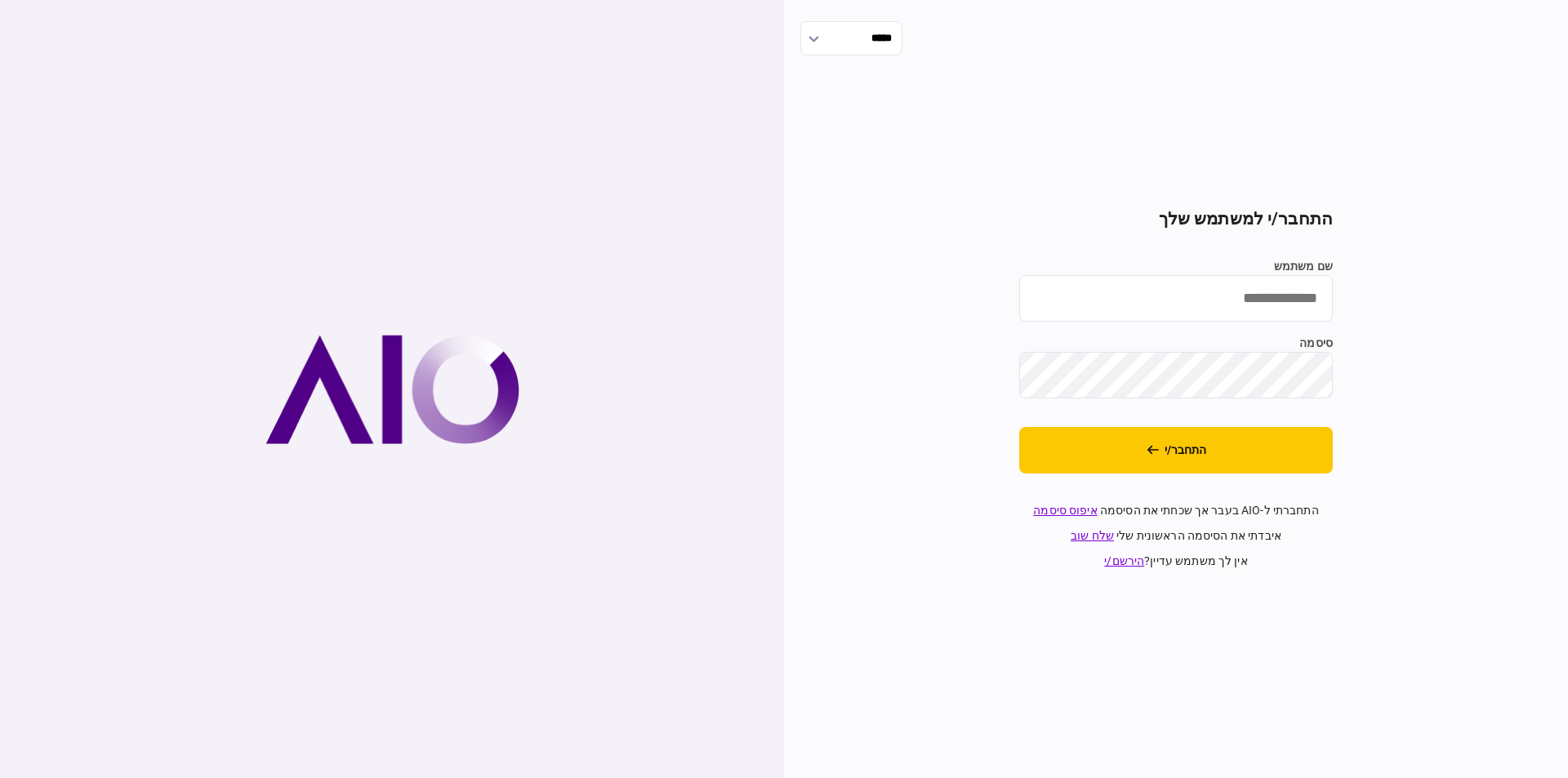
type input "*********"
click at [1236, 478] on section "התחבר/י למשתמש שלך שם משתמש ********* סיסמה התחבר/י התחברתי ל-AIO בעבר אך שכחתי…" at bounding box center [1176, 390] width 314 height 361
click at [1235, 448] on button "התחבר/י" at bounding box center [1176, 450] width 314 height 47
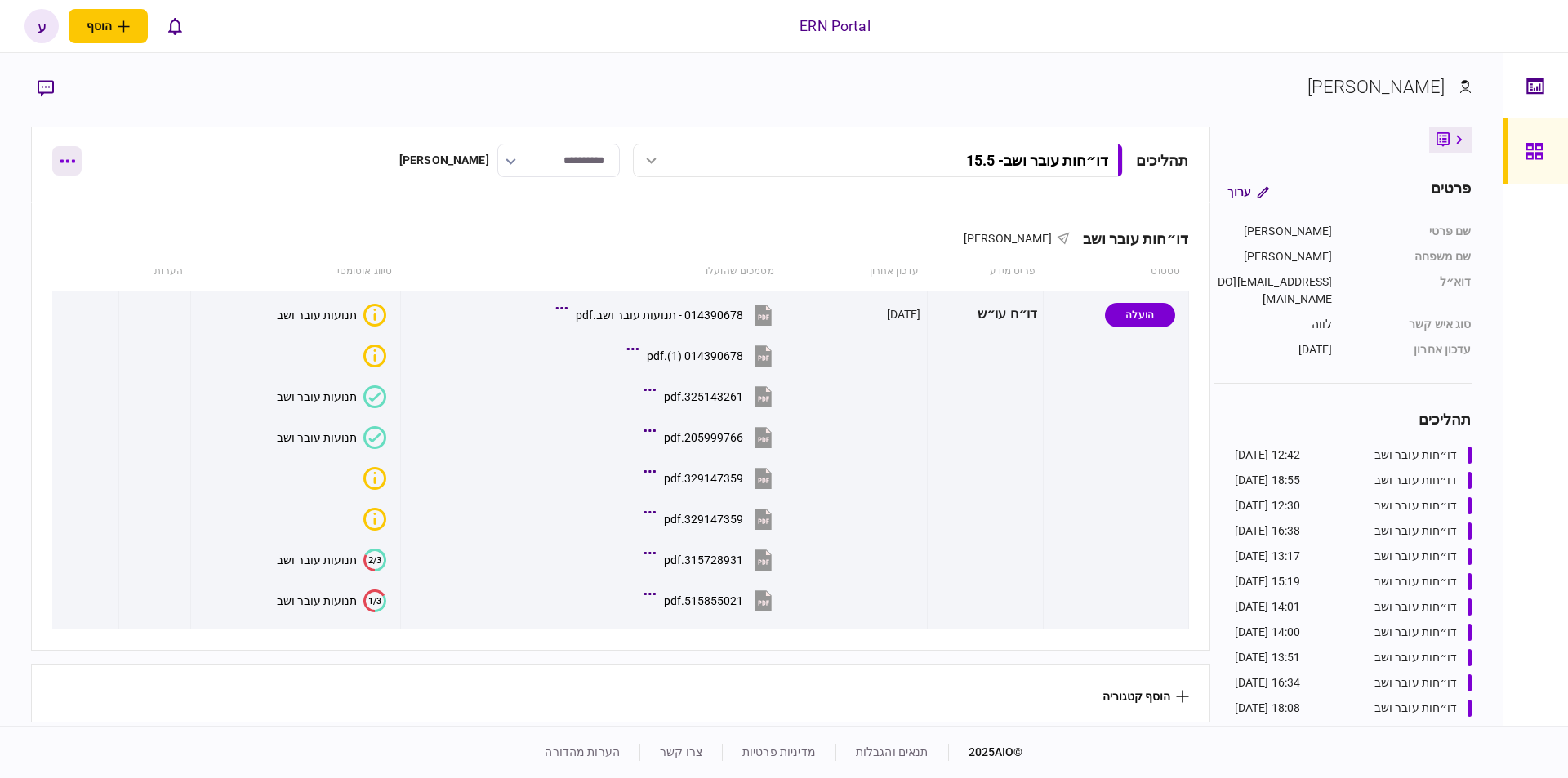
click at [65, 155] on button "button" at bounding box center [67, 161] width 29 height 29
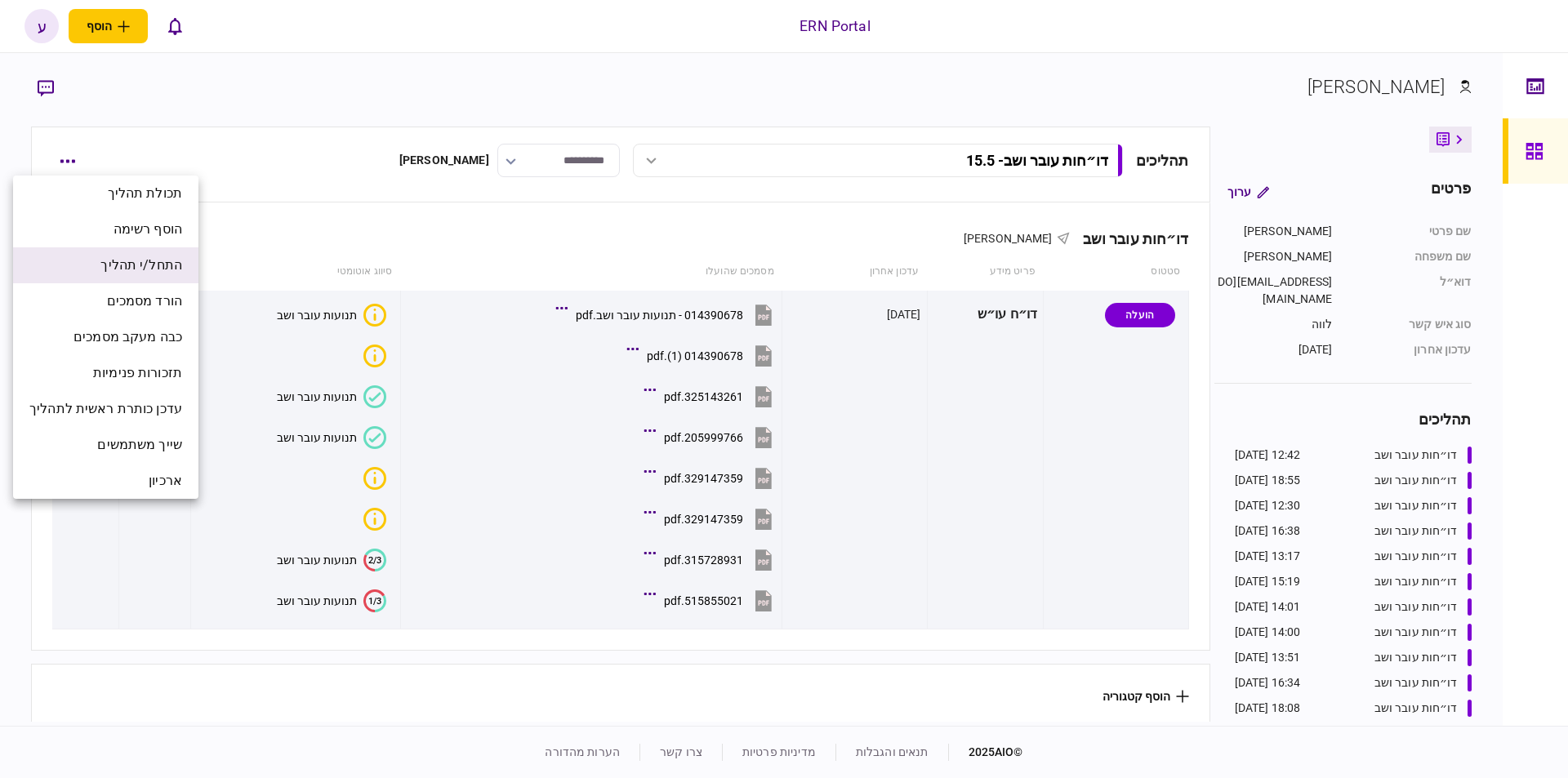
click at [134, 259] on span "התחל/י תהליך" at bounding box center [141, 266] width 82 height 20
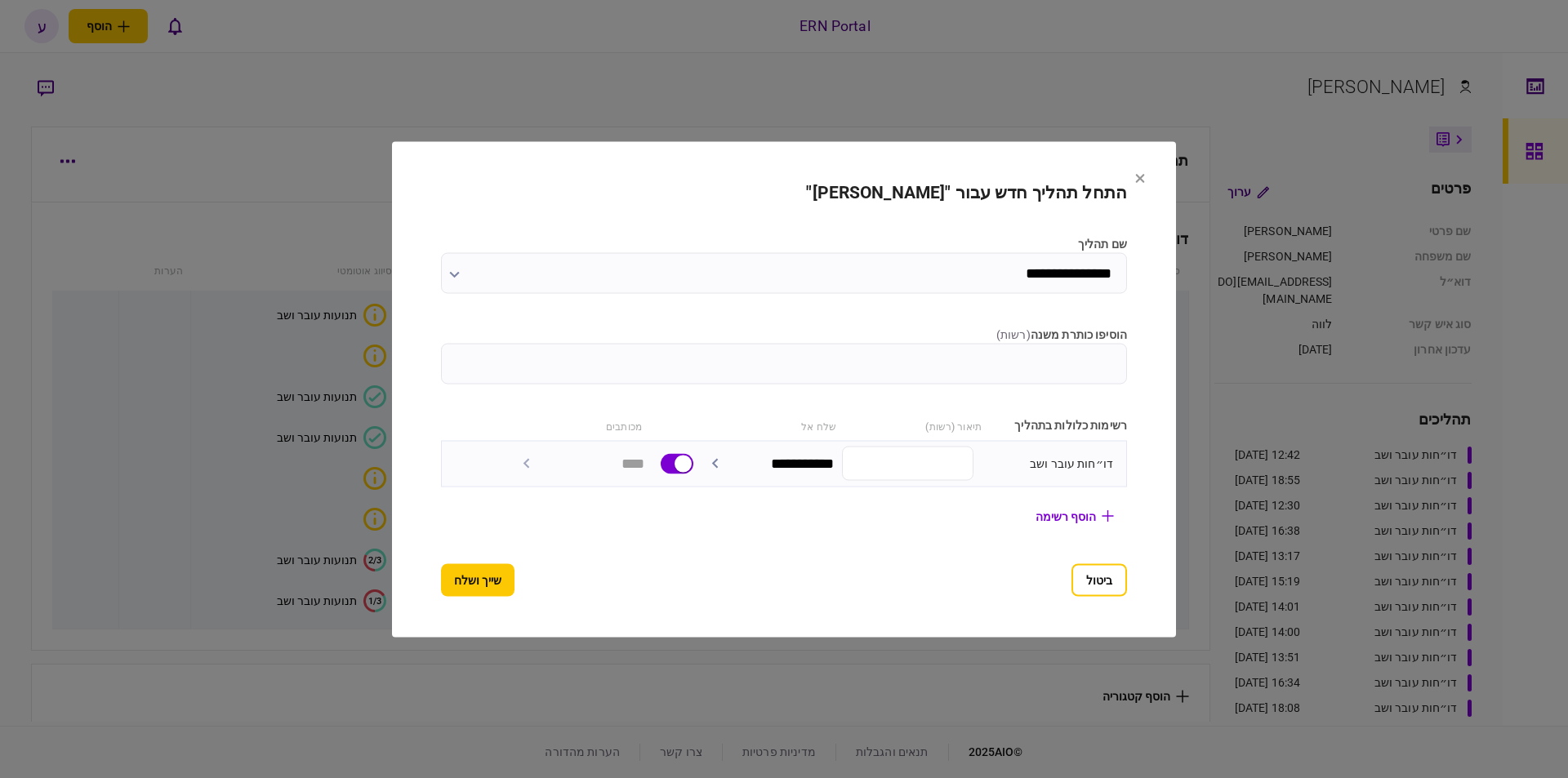
click at [896, 326] on label "הוסיפו כותרת משנה ( רשות )" at bounding box center [784, 334] width 686 height 17
click at [896, 343] on input "הוסיפו כותרת משנה ( רשות )" at bounding box center [784, 364] width 686 height 41
click at [912, 339] on label "הוסיפו כותרת משנה ( רשות )" at bounding box center [784, 334] width 686 height 17
click at [912, 343] on input "הוסיפו כותרת משנה ( רשות )" at bounding box center [784, 364] width 686 height 41
type input "****"
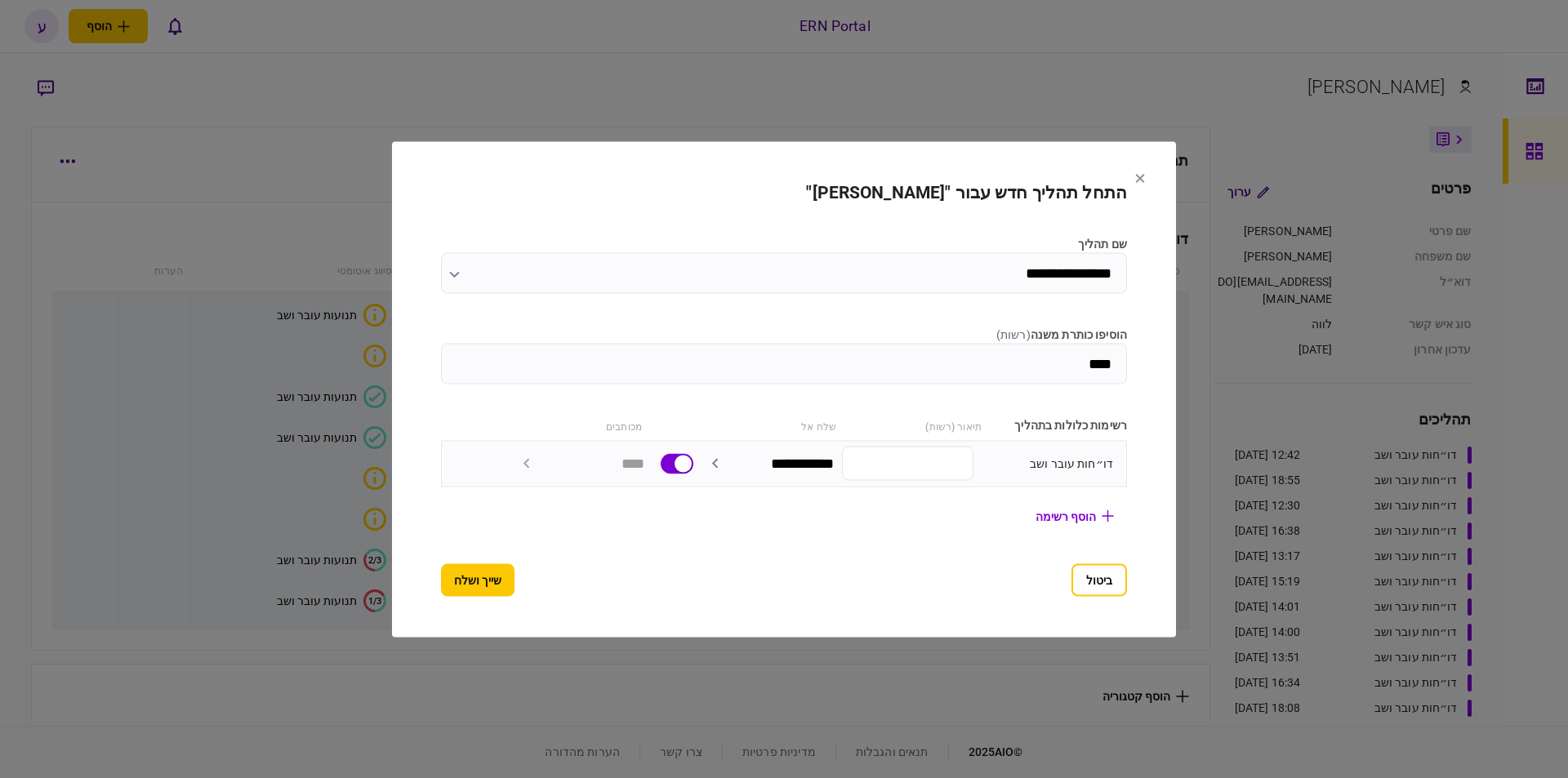
click at [467, 571] on button "שייך ושלח" at bounding box center [478, 580] width 74 height 33
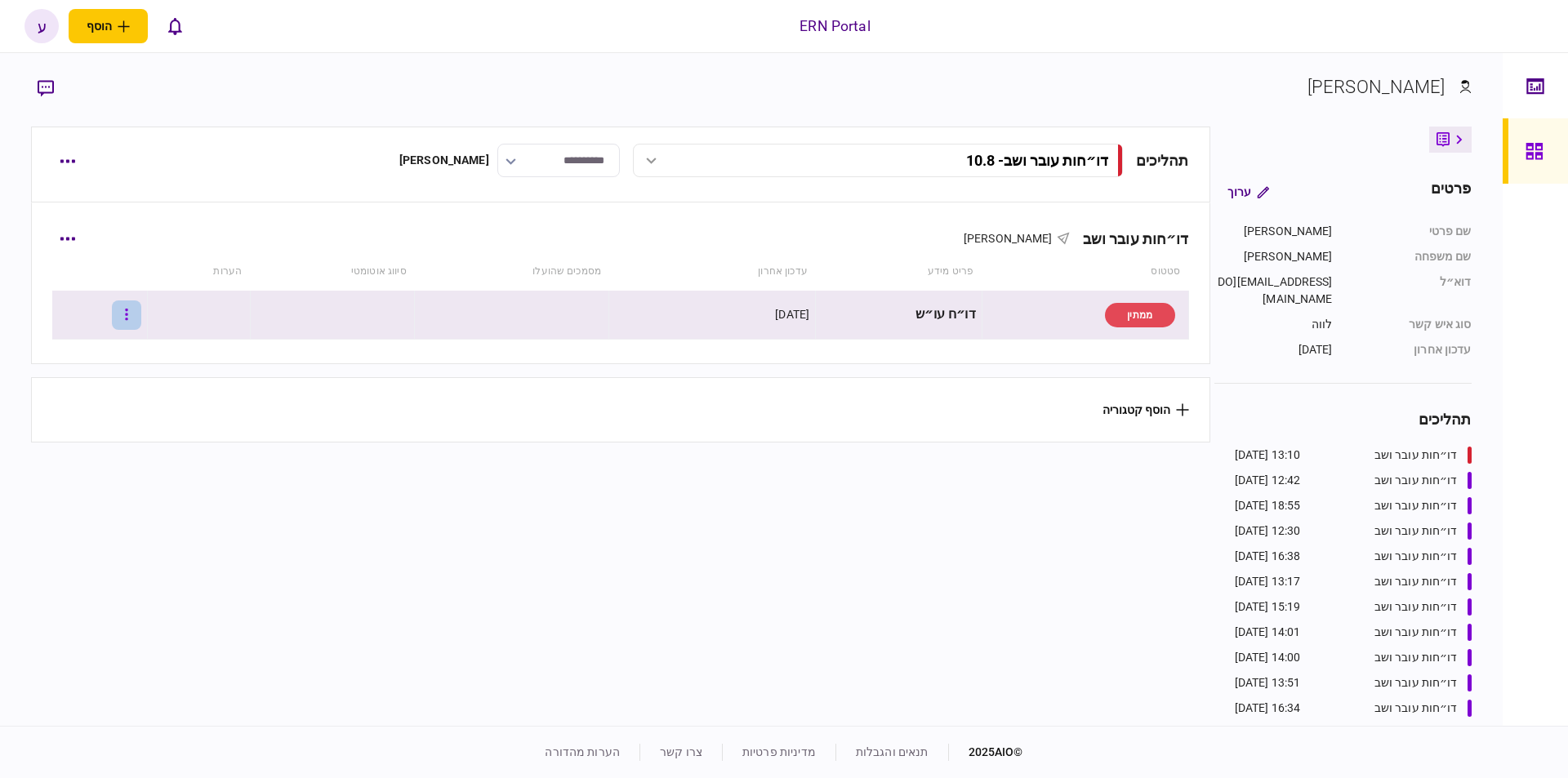
click at [135, 316] on button "button" at bounding box center [127, 315] width 29 height 29
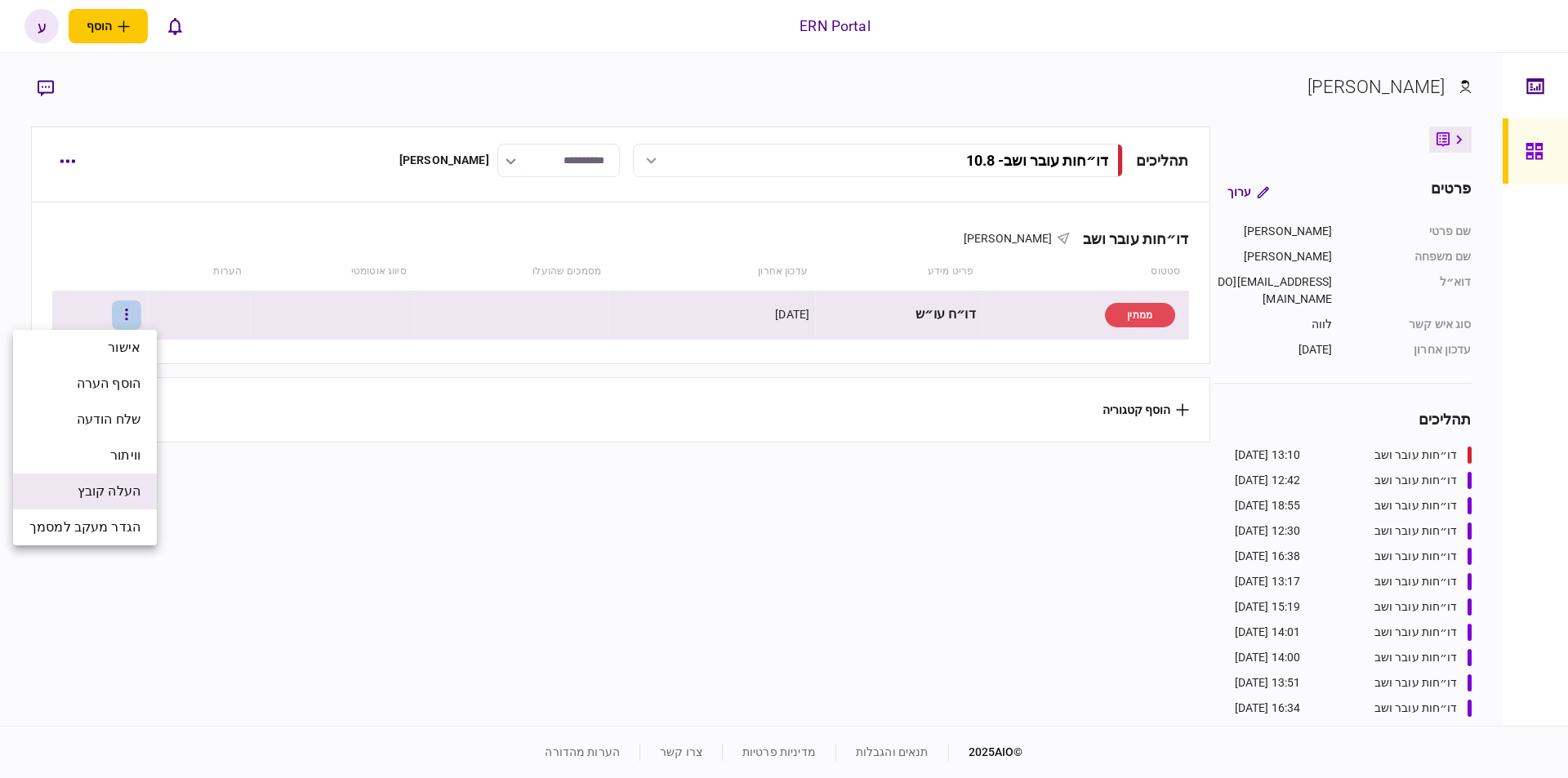
click at [117, 488] on span "העלה קובץ" at bounding box center [109, 492] width 63 height 20
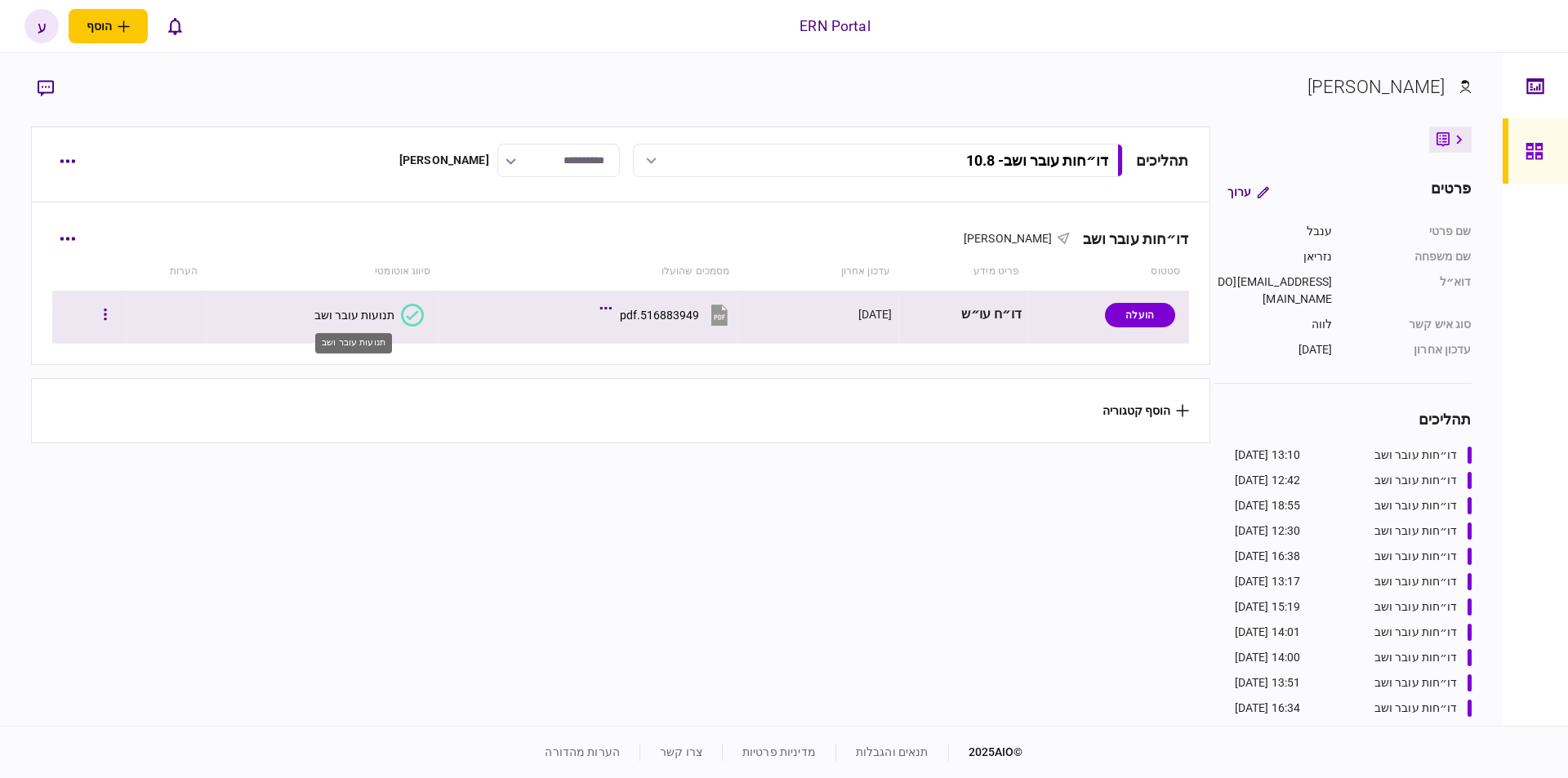
click at [365, 315] on div "תנועות עובר ושב" at bounding box center [355, 315] width 80 height 13
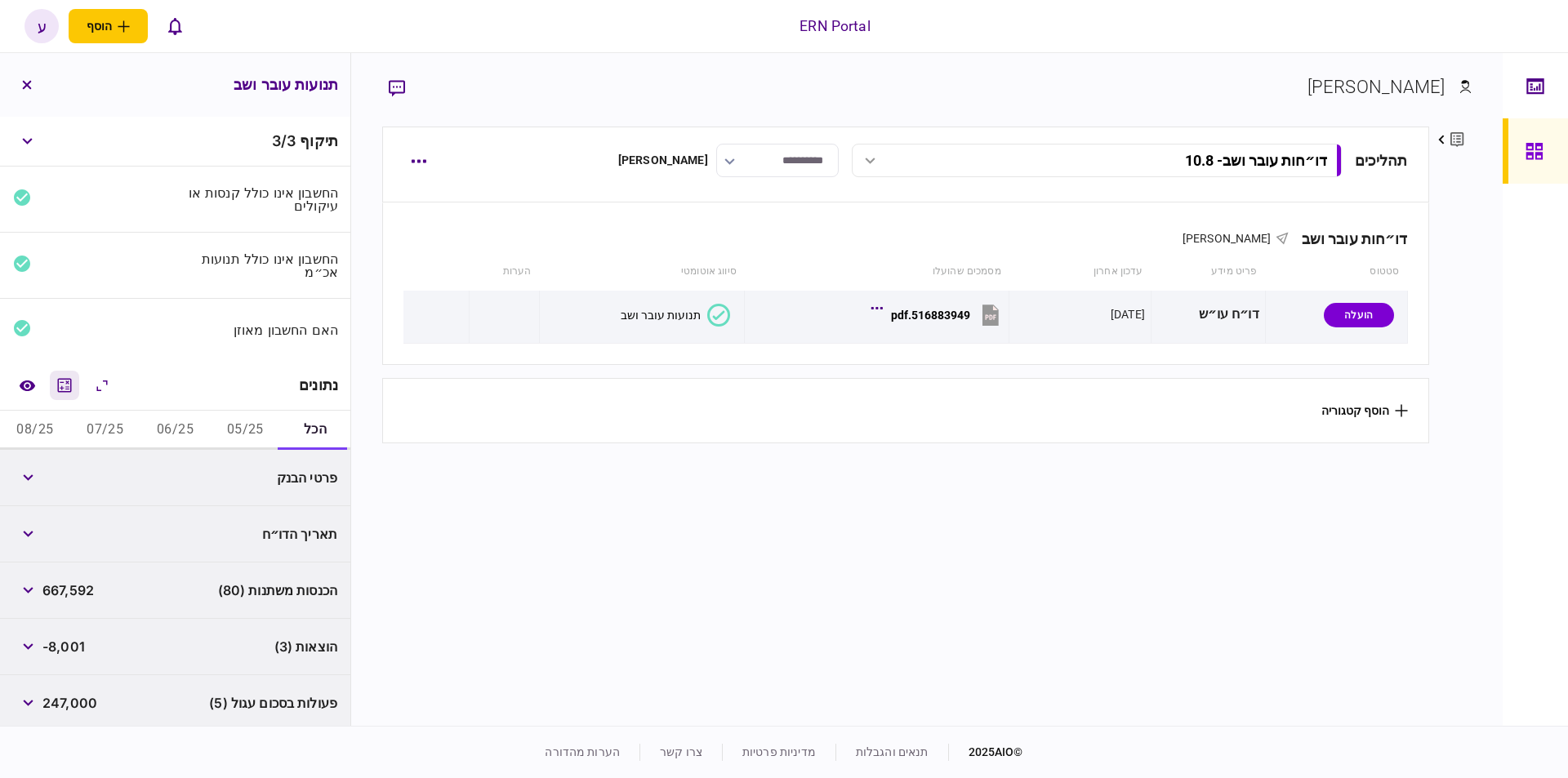
click at [79, 384] on button "מחשבון" at bounding box center [65, 386] width 29 height 29
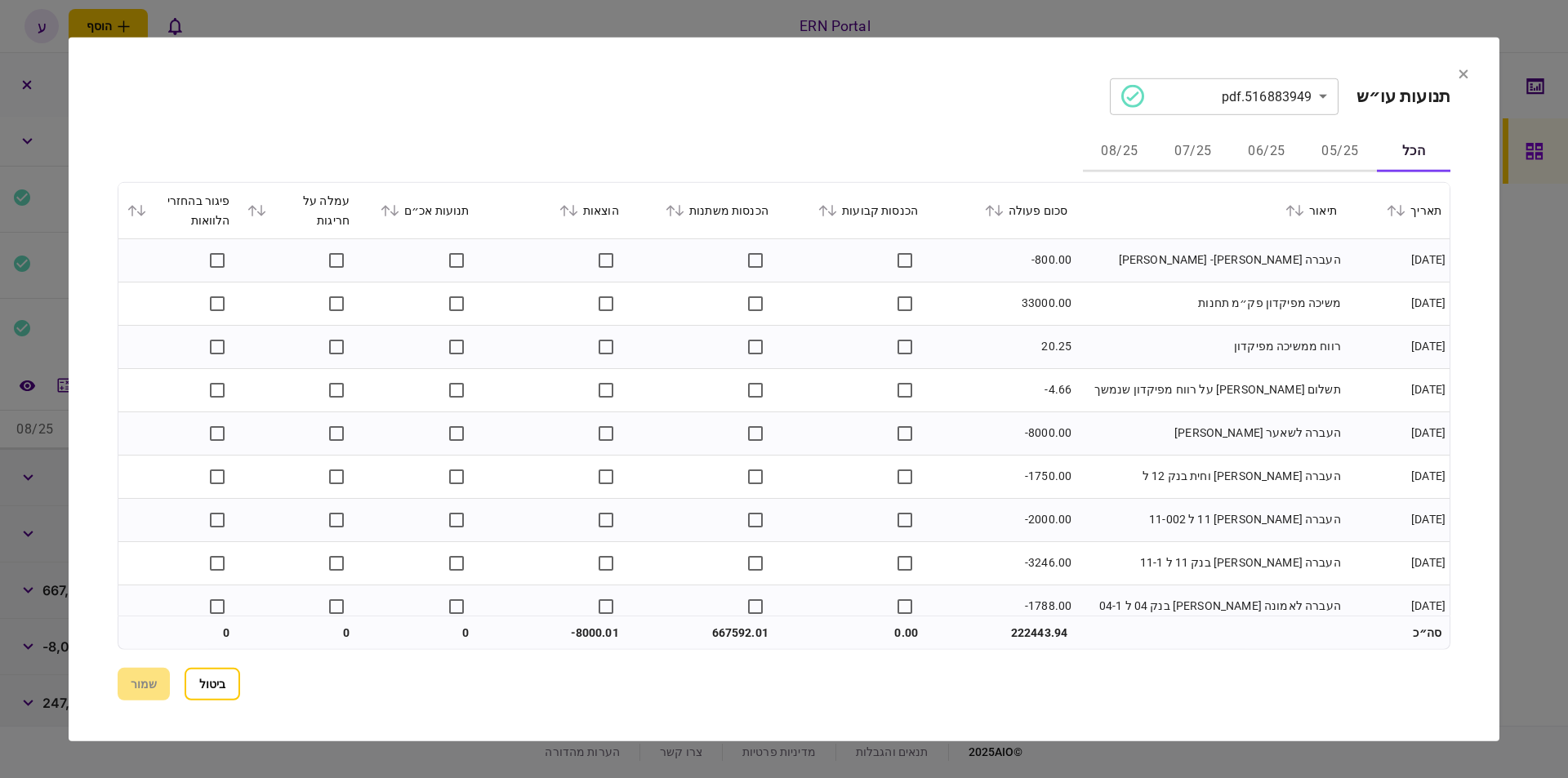
click at [1318, 145] on button "05/25" at bounding box center [1340, 152] width 74 height 39
click at [1003, 209] on icon at bounding box center [998, 211] width 9 height 11
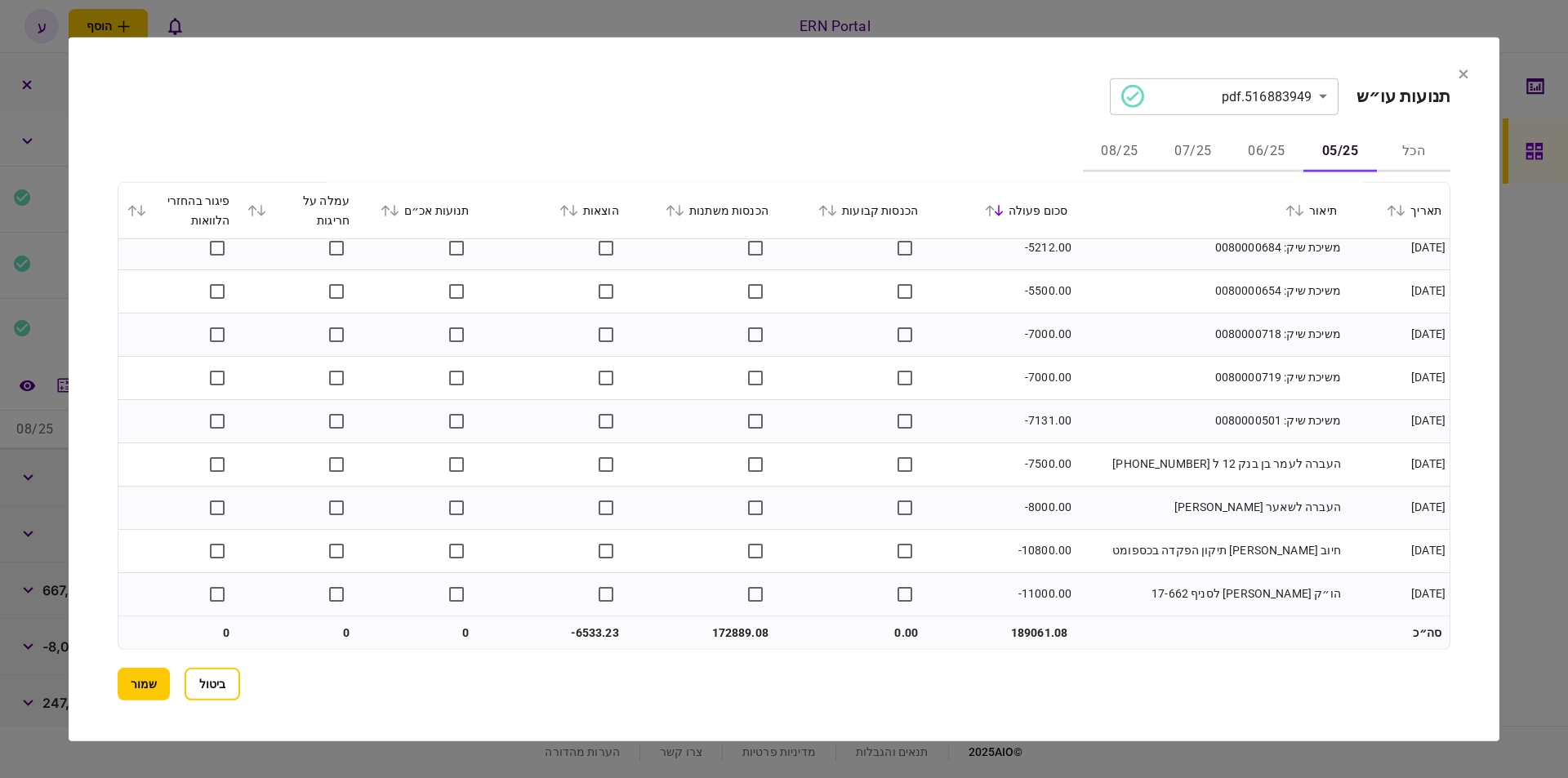
scroll to position [2958, 0]
click at [1249, 152] on button "06/25" at bounding box center [1266, 152] width 74 height 39
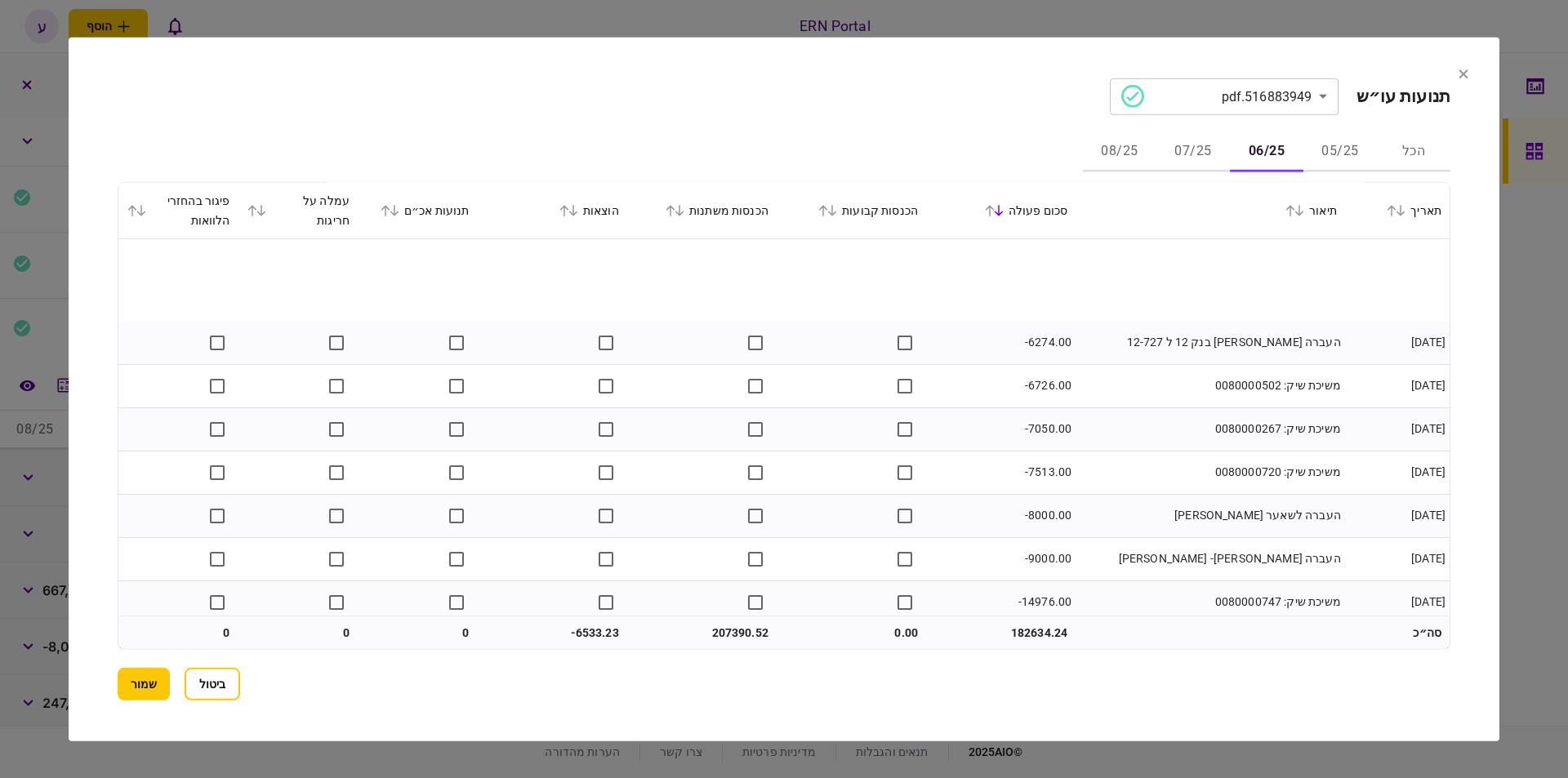
scroll to position [4169, 0]
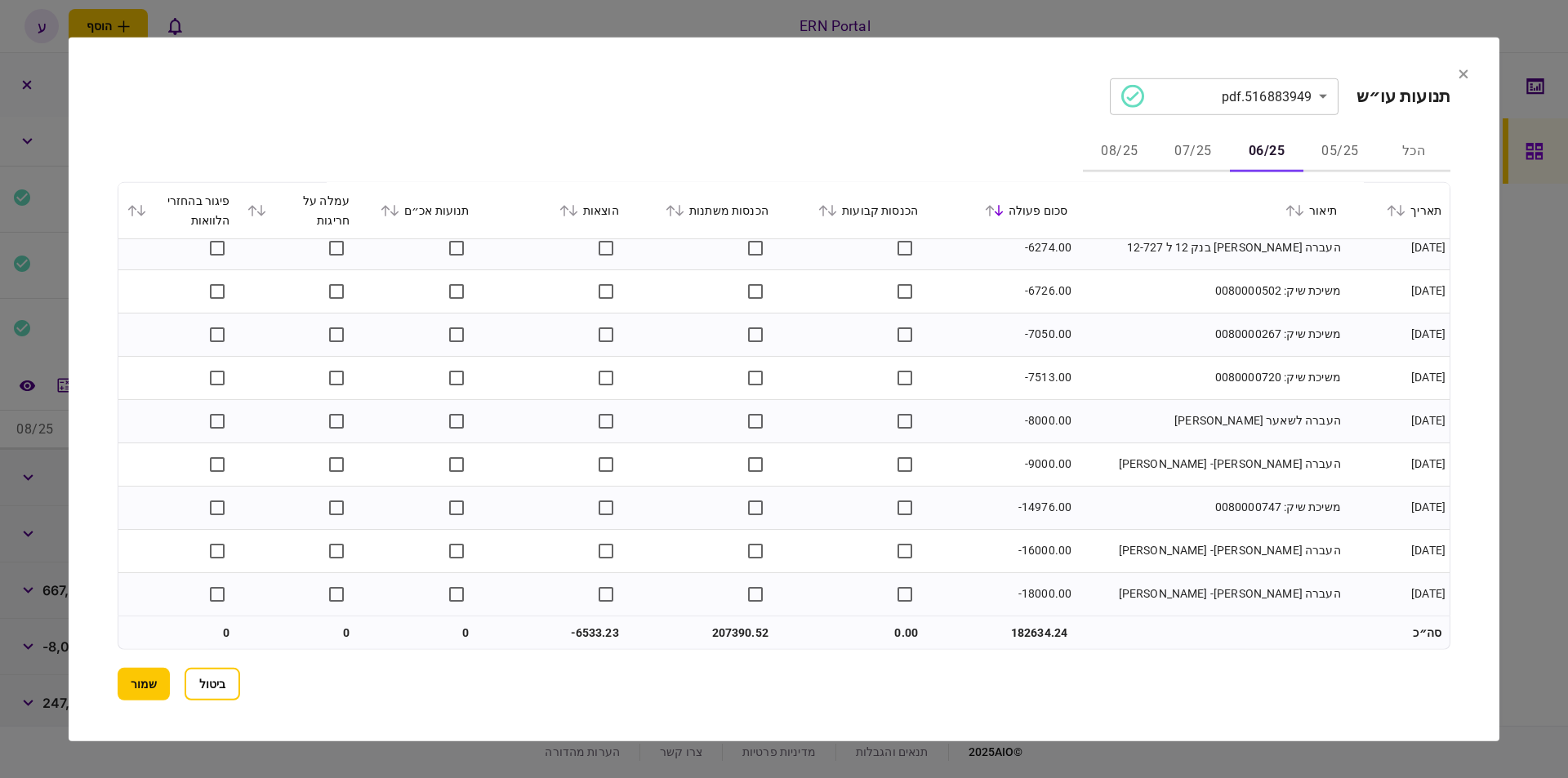
click at [1186, 152] on button "07/25" at bounding box center [1193, 152] width 74 height 39
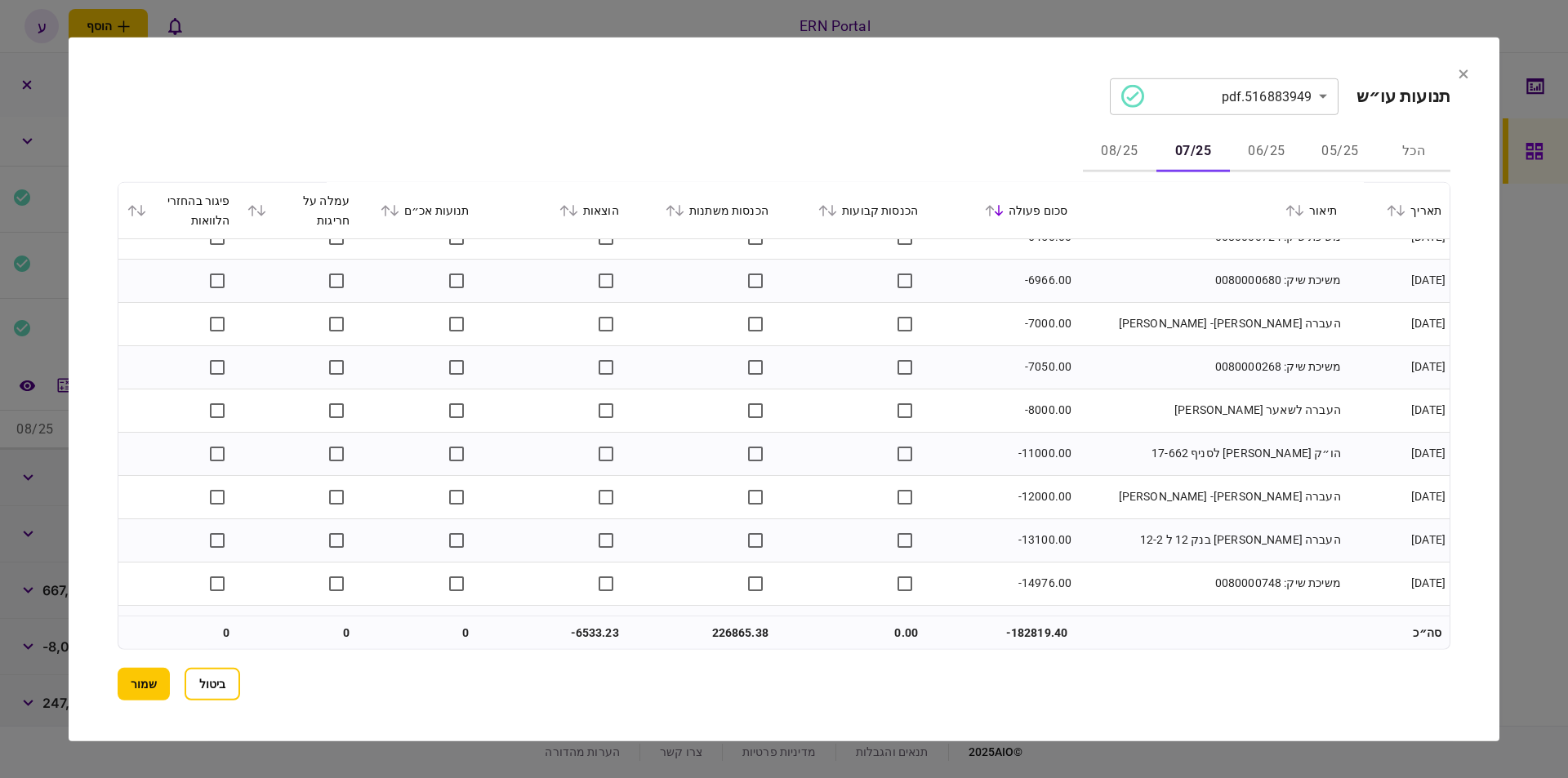
scroll to position [3737, 0]
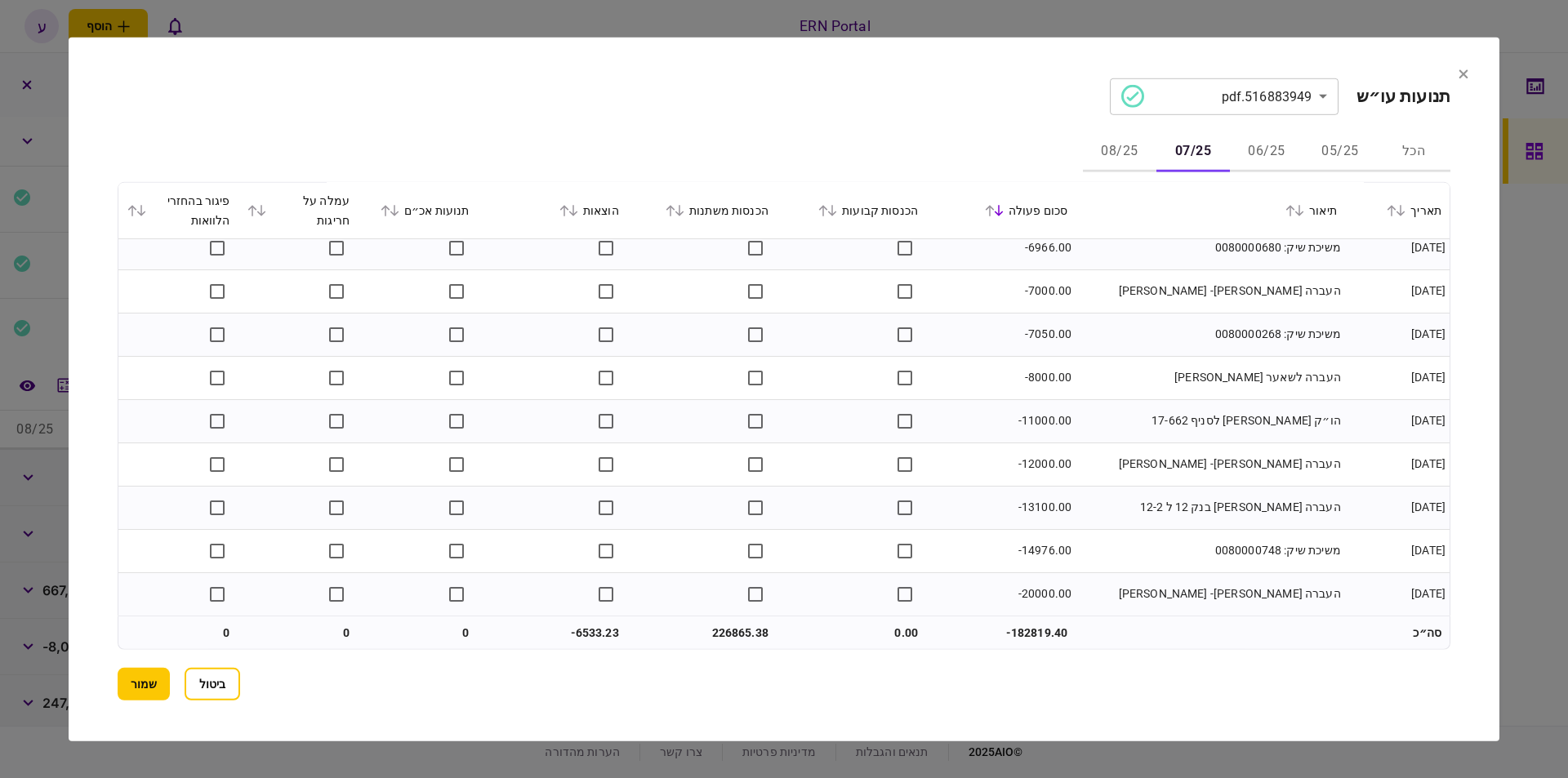
click at [1104, 154] on button "08/25" at bounding box center [1119, 152] width 74 height 39
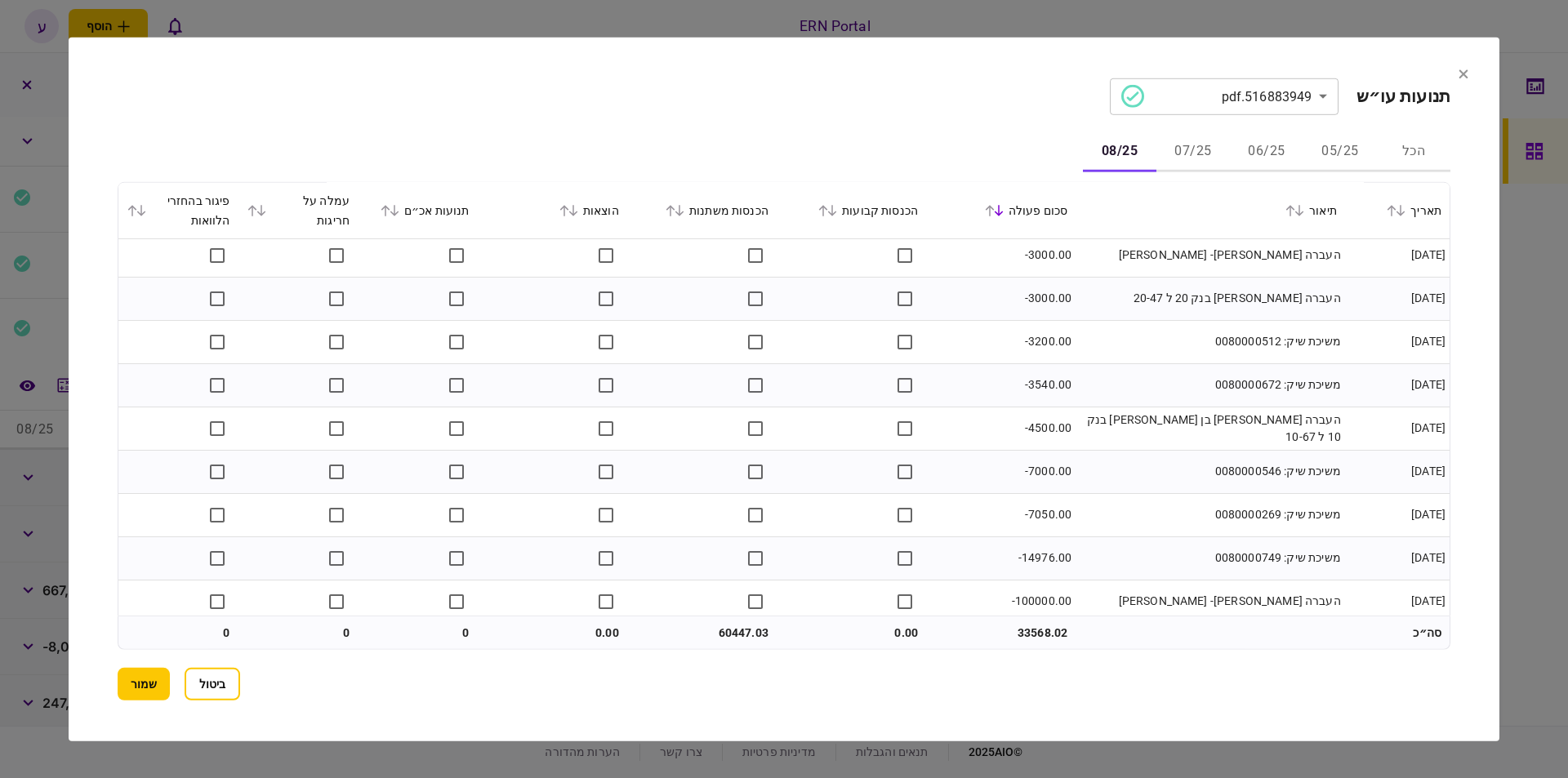
scroll to position [750, 0]
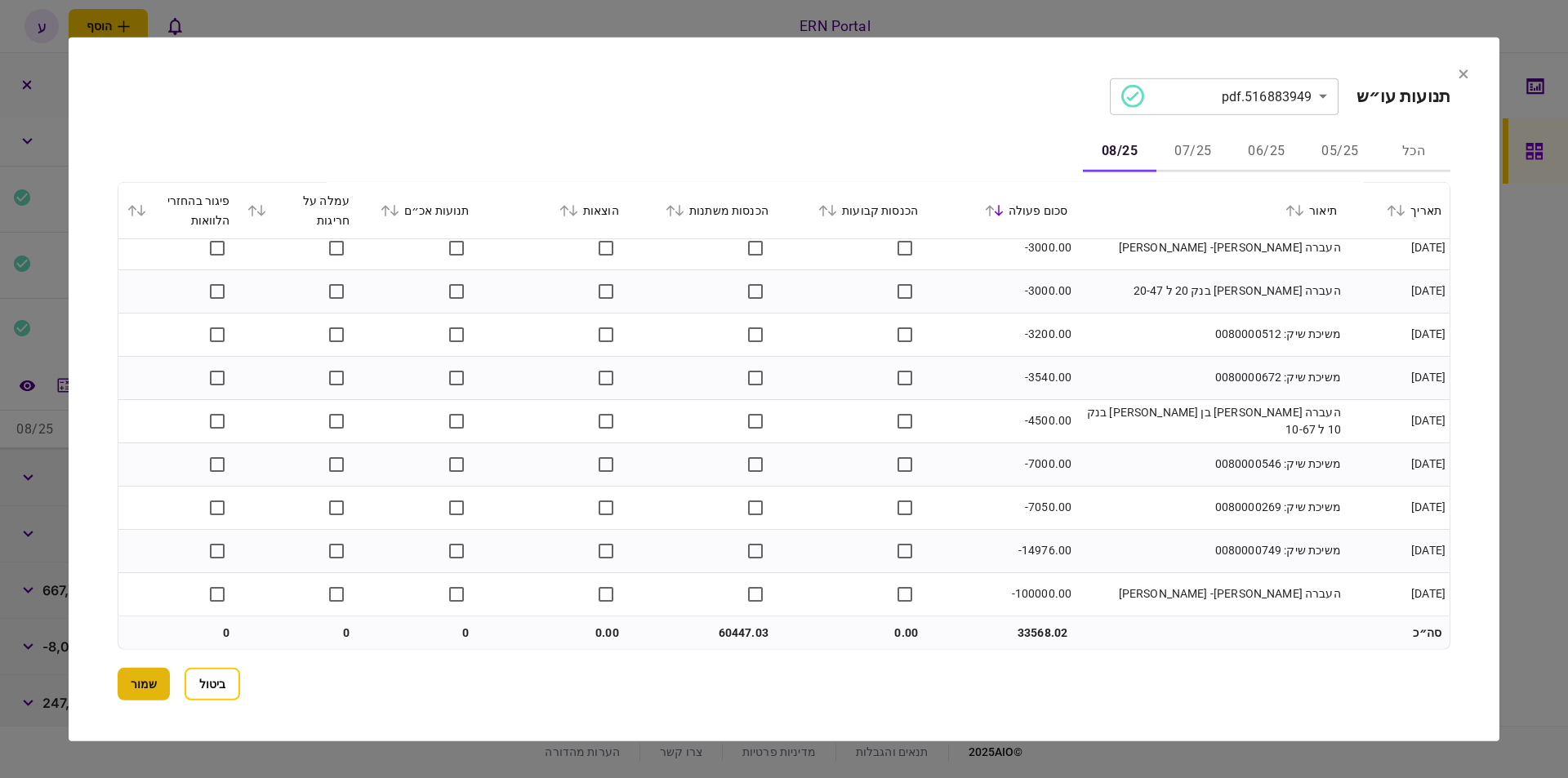
click at [139, 683] on button "שמור" at bounding box center [144, 684] width 52 height 33
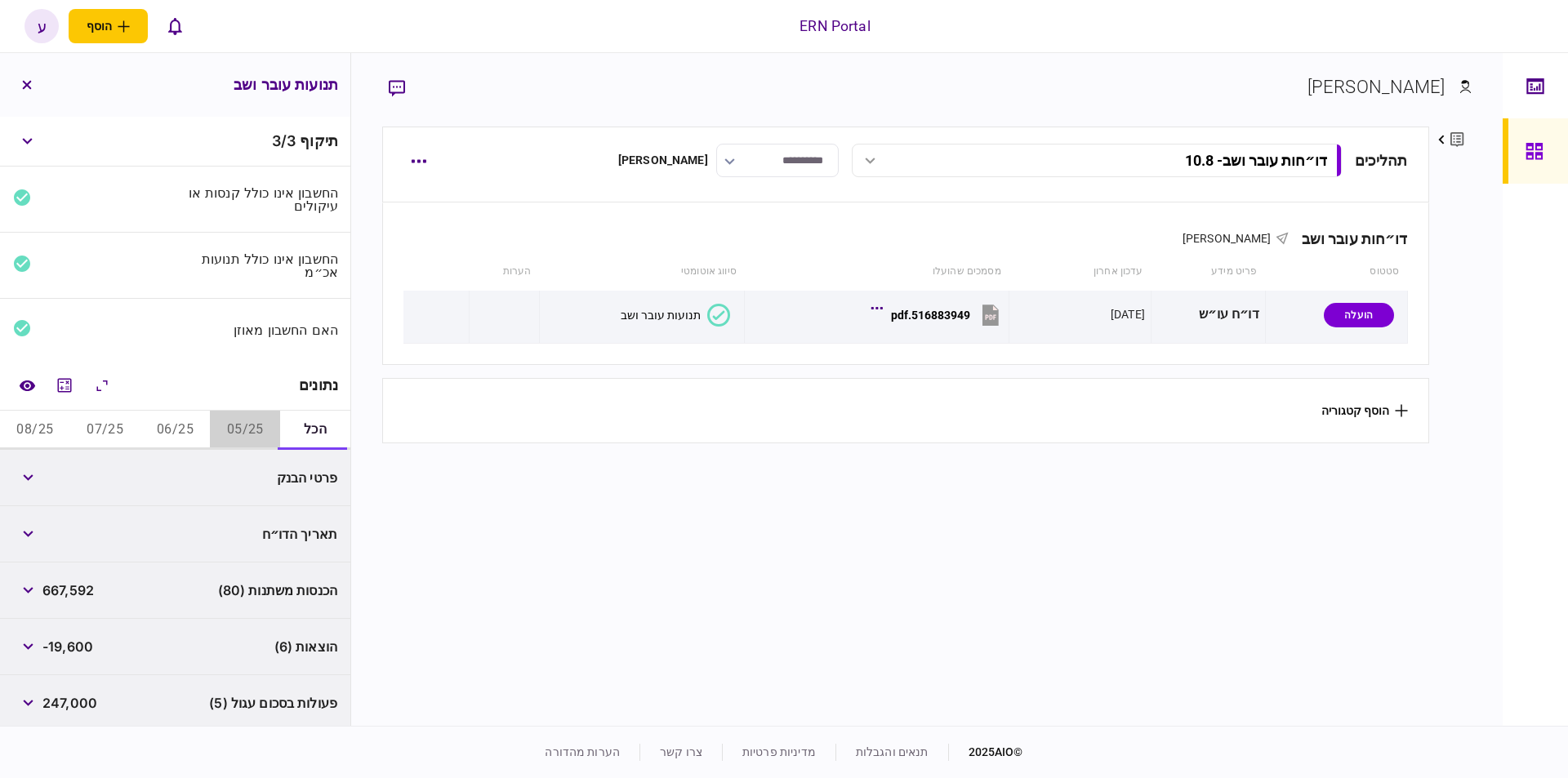
click at [217, 434] on button "05/25" at bounding box center [245, 431] width 70 height 39
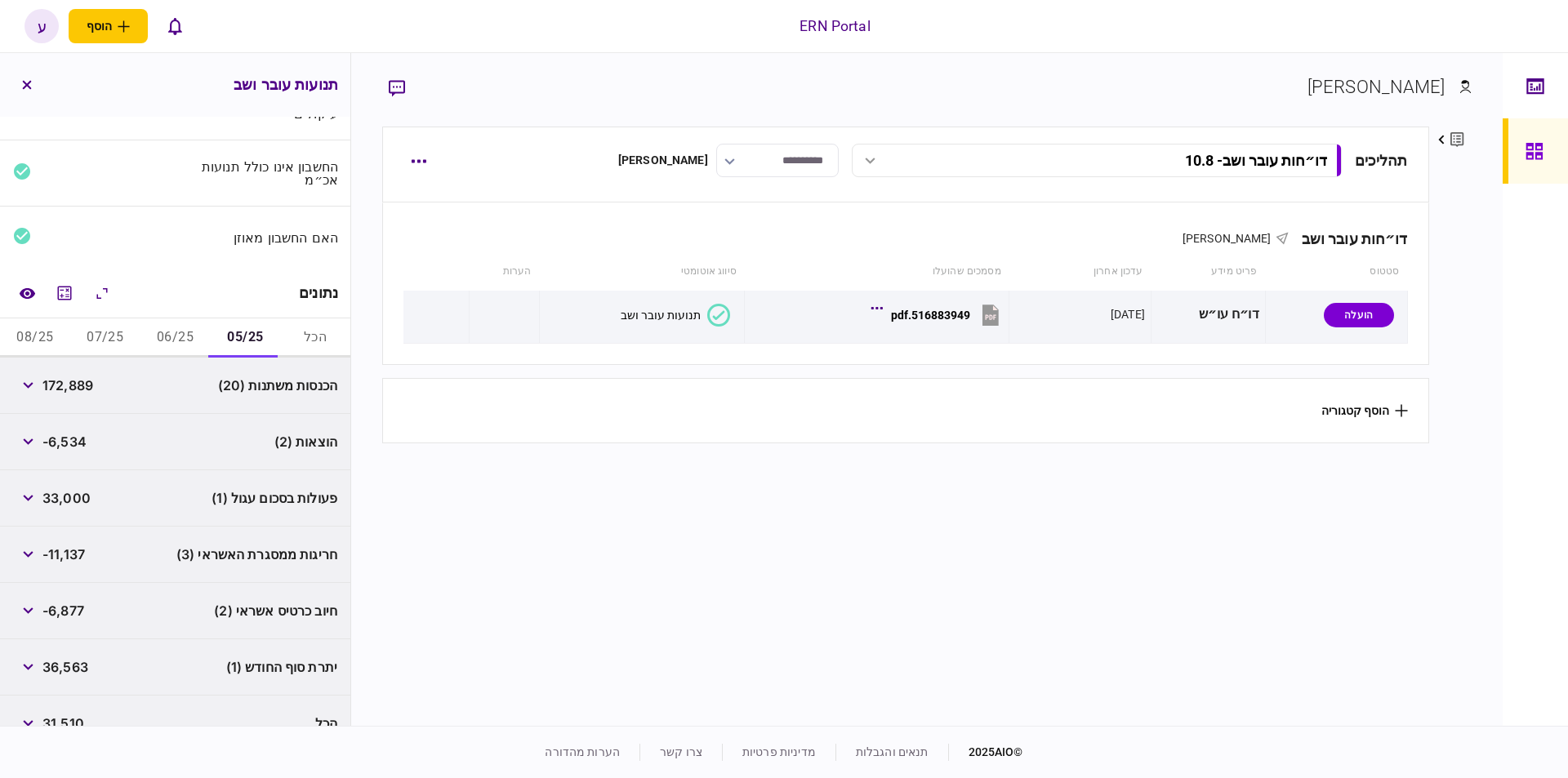
scroll to position [115, 0]
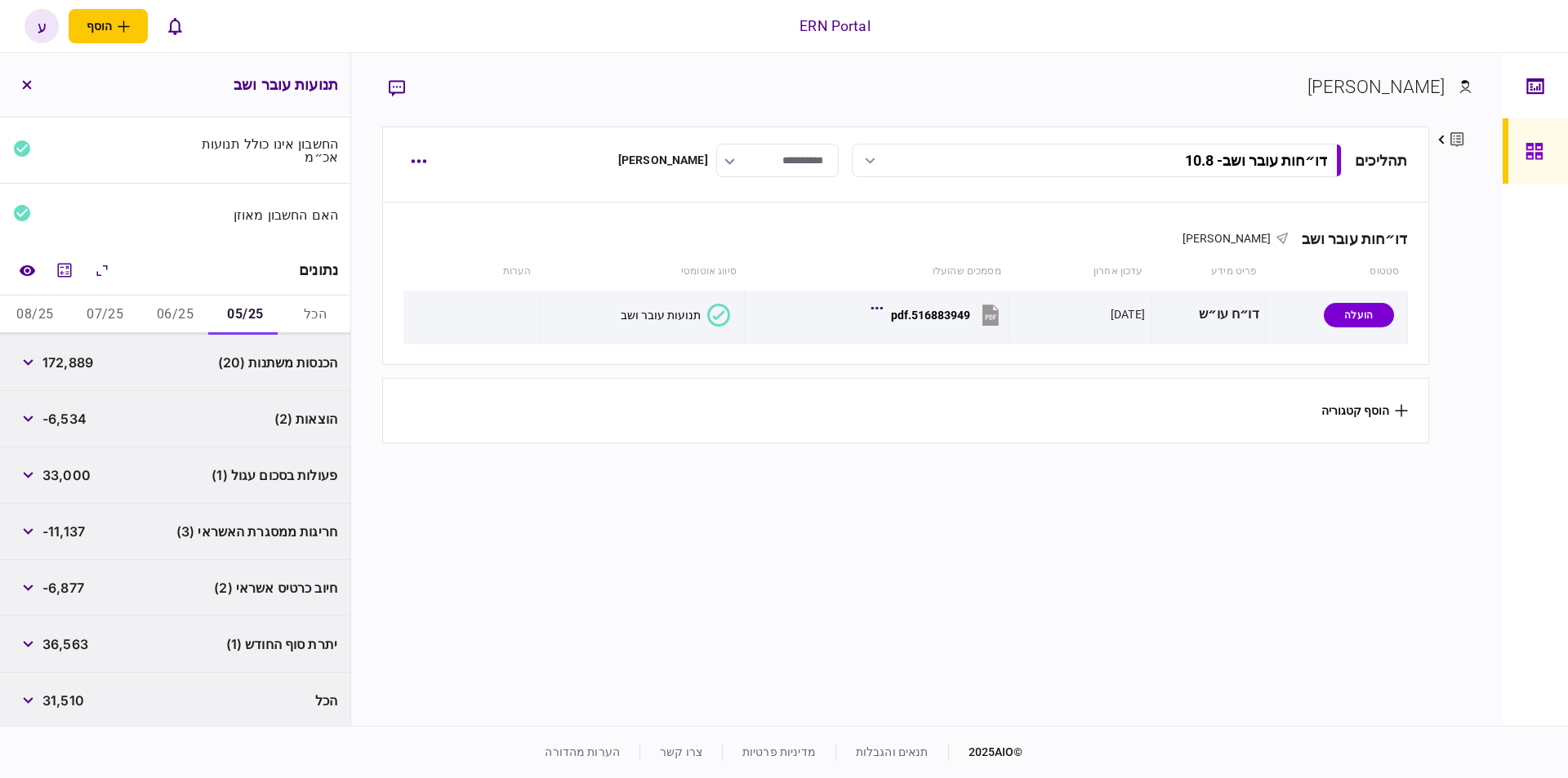
click at [75, 367] on span "172,889" at bounding box center [68, 363] width 51 height 20
copy span "172,889"
click at [70, 409] on span "-6,534" at bounding box center [65, 419] width 44 height 20
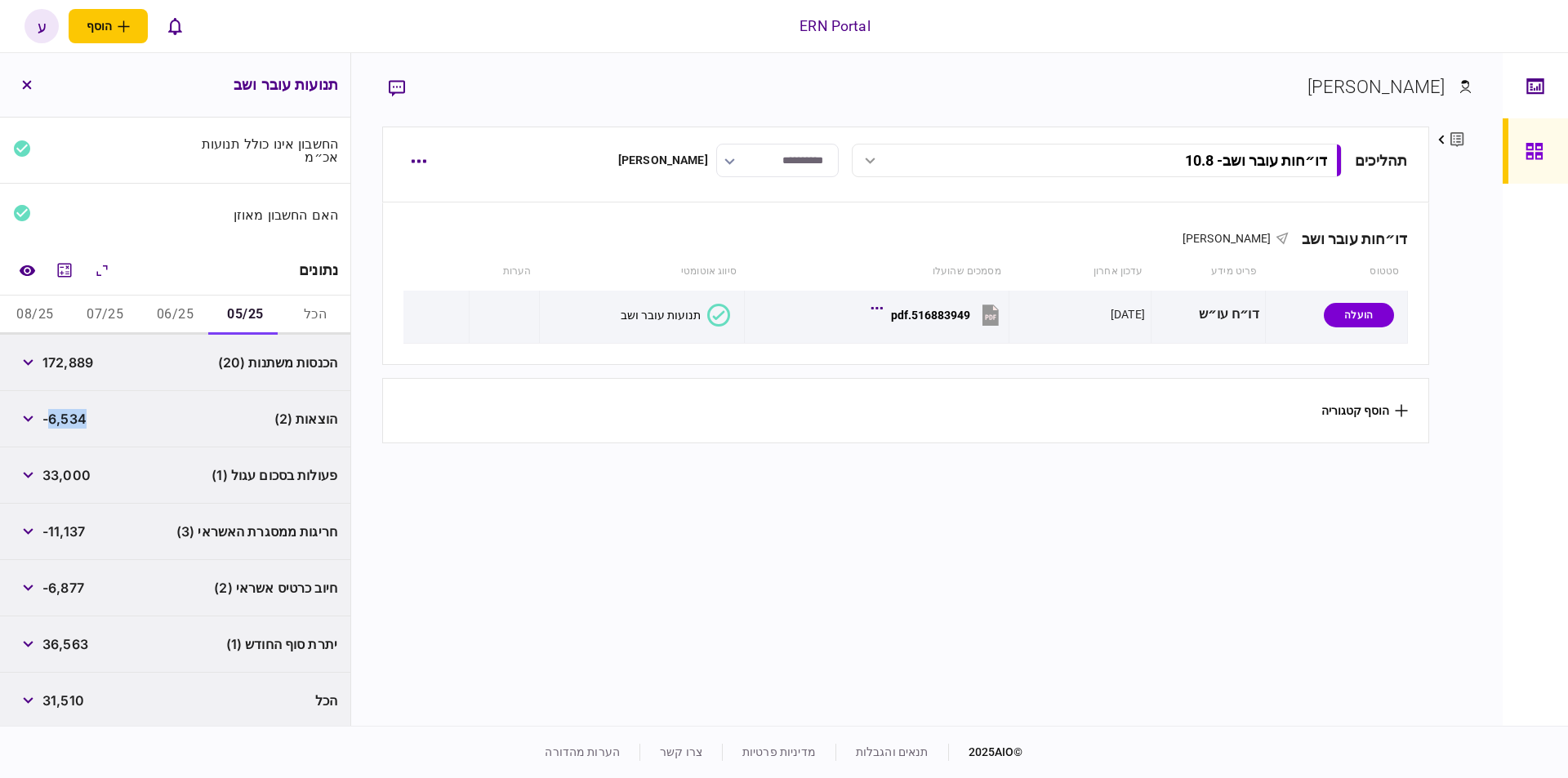
copy span "6,534"
click at [70, 655] on div "יתרת סוף החודש (1) 36,563" at bounding box center [175, 644] width 351 height 56
click at [67, 640] on span "36,563" at bounding box center [65, 644] width 46 height 20
copy span "36,563"
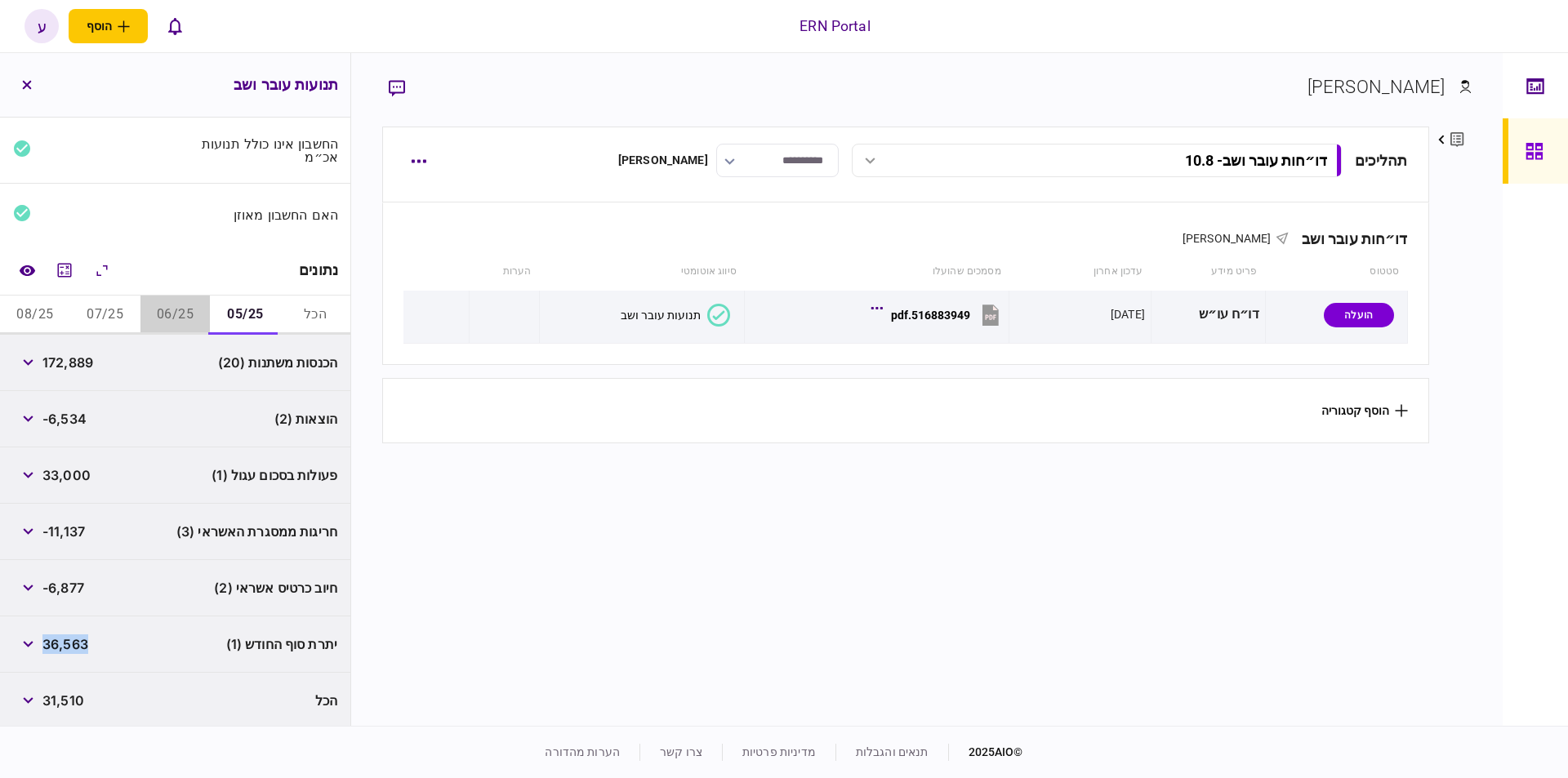
click at [169, 319] on button "06/25" at bounding box center [176, 315] width 70 height 39
click at [85, 359] on span "207,390" at bounding box center [69, 363] width 53 height 20
copy span "207,390"
click at [74, 409] on span "-6,534" at bounding box center [65, 419] width 44 height 20
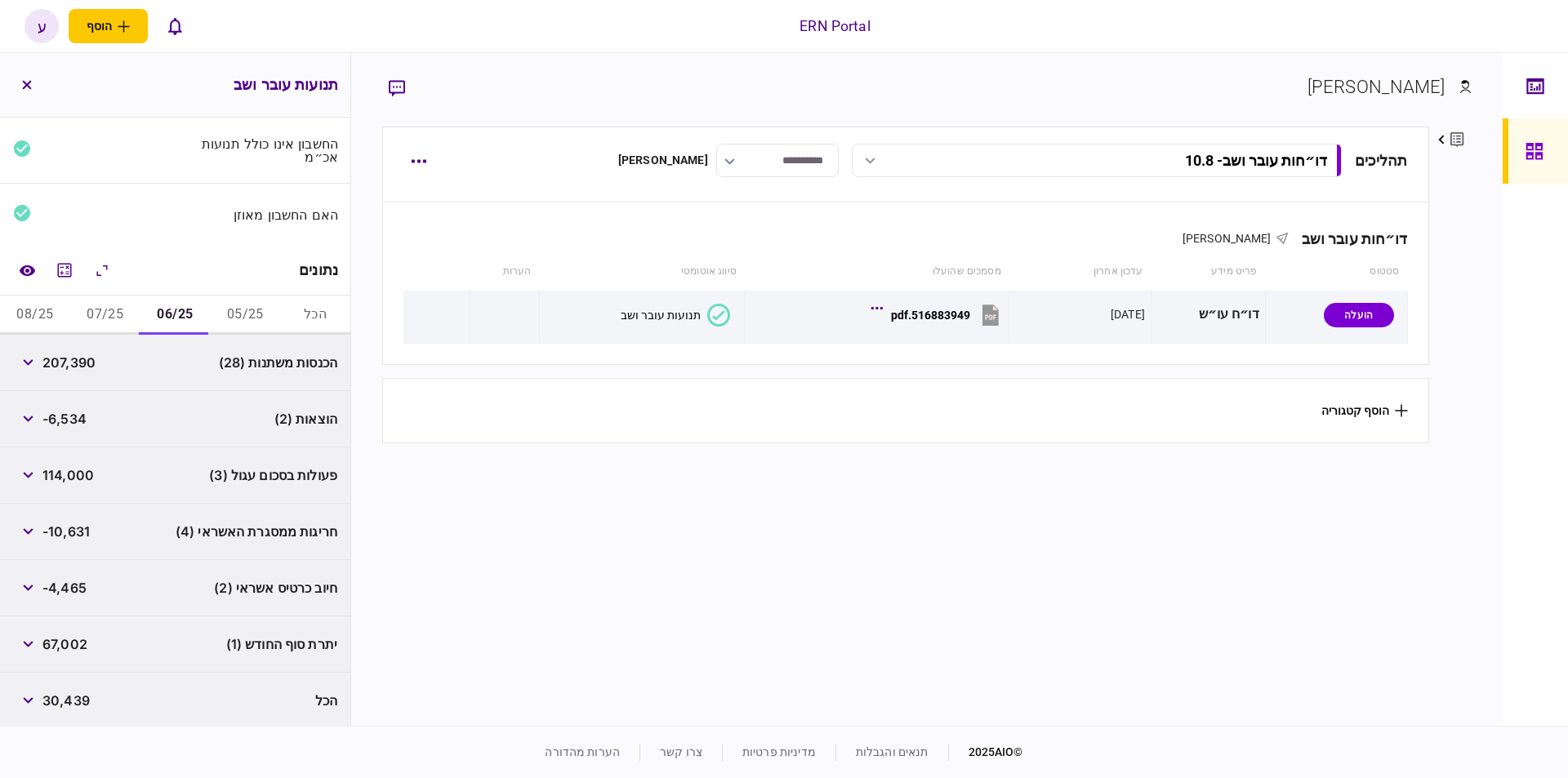
click at [72, 415] on span "-6,534" at bounding box center [65, 419] width 44 height 20
click at [70, 415] on span "-6,534" at bounding box center [65, 419] width 44 height 20
copy span "6,534"
click at [65, 645] on span "67,002" at bounding box center [65, 644] width 45 height 20
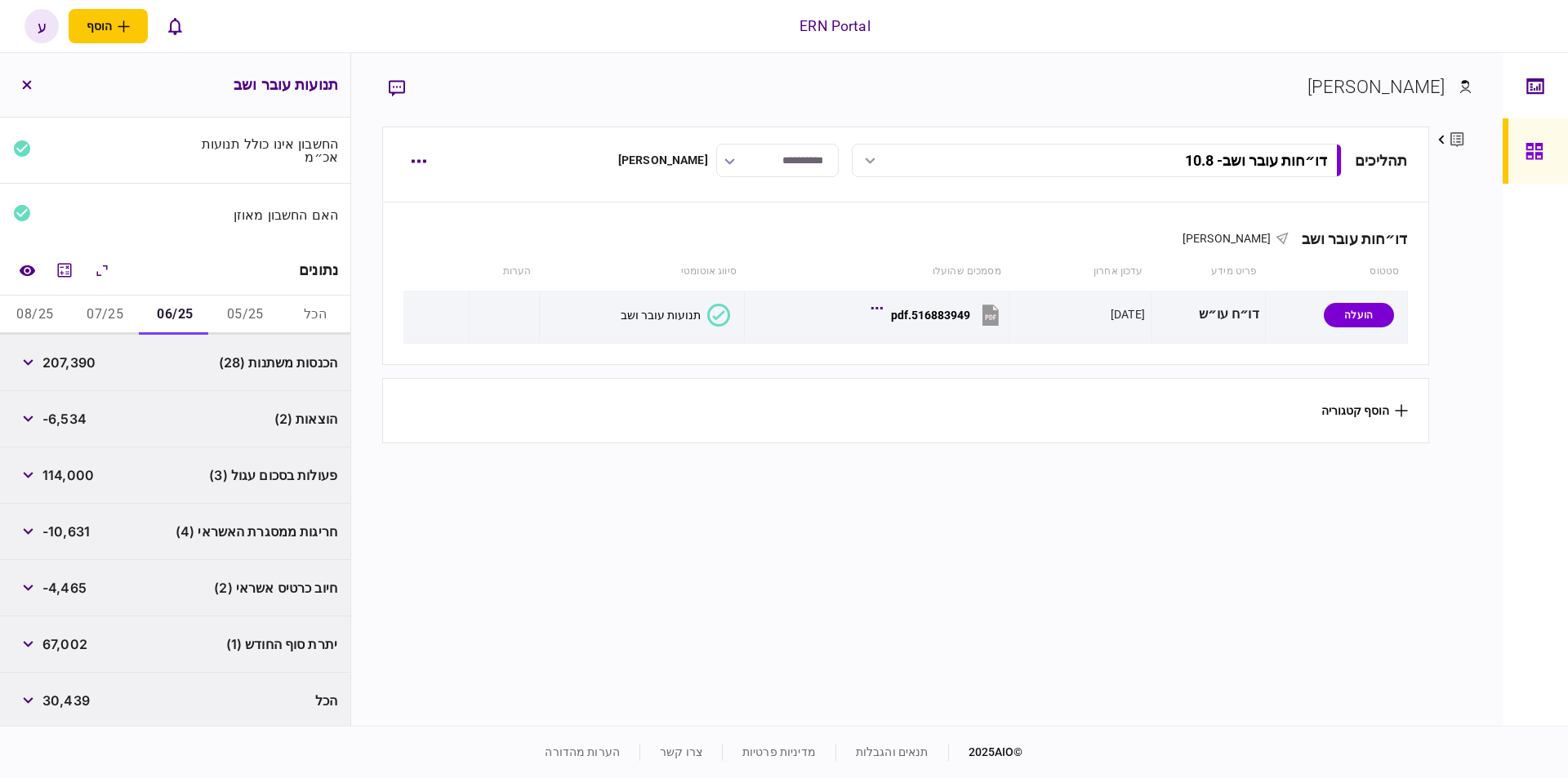
click at [65, 645] on span "67,002" at bounding box center [65, 644] width 45 height 20
copy span "67,002"
click at [101, 323] on button "07/25" at bounding box center [105, 315] width 70 height 39
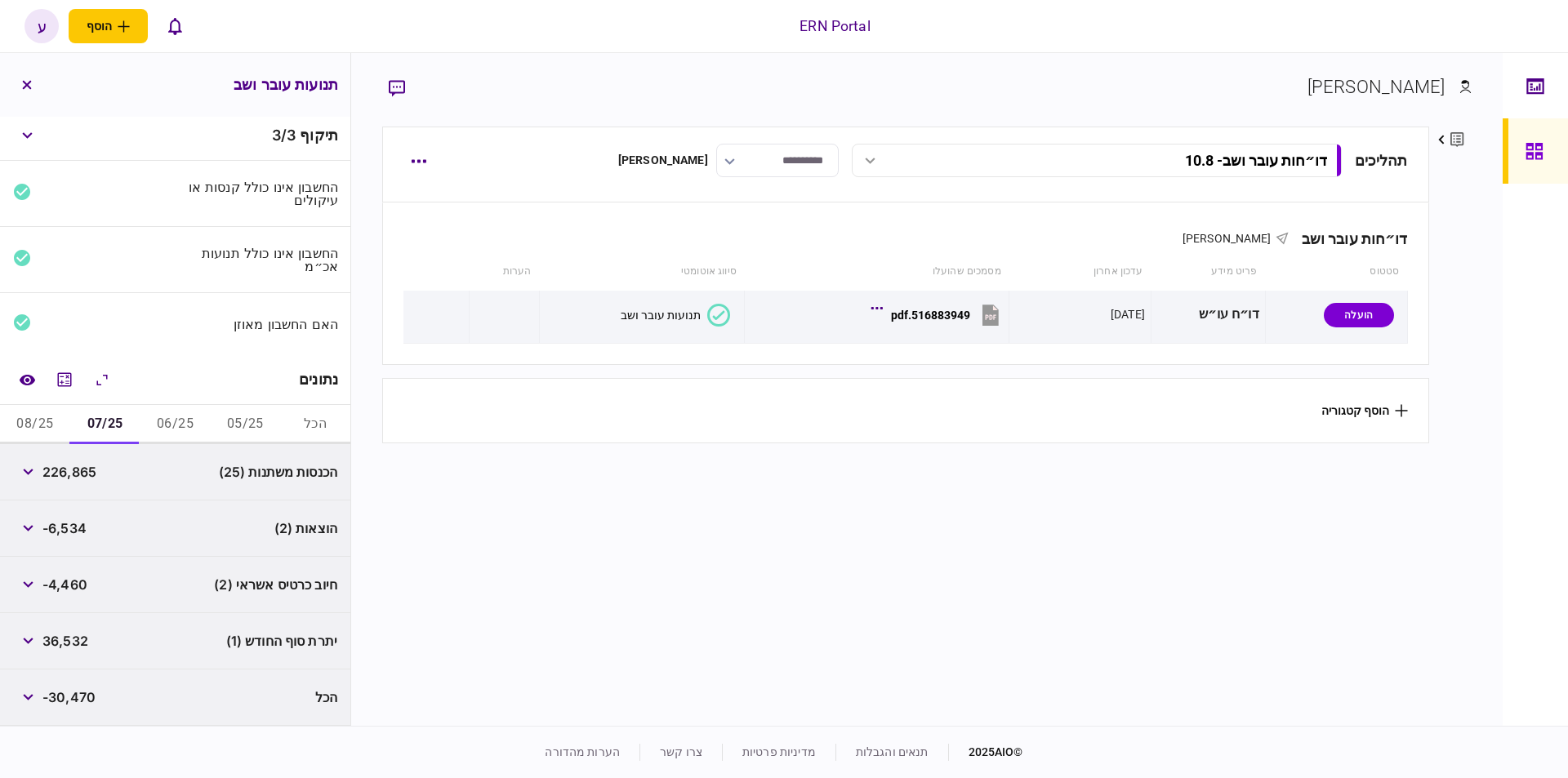
scroll to position [2, 0]
click at [92, 478] on span "226,865" at bounding box center [69, 476] width 54 height 20
copy span "226,865"
click at [77, 534] on span "-6,534" at bounding box center [65, 532] width 44 height 20
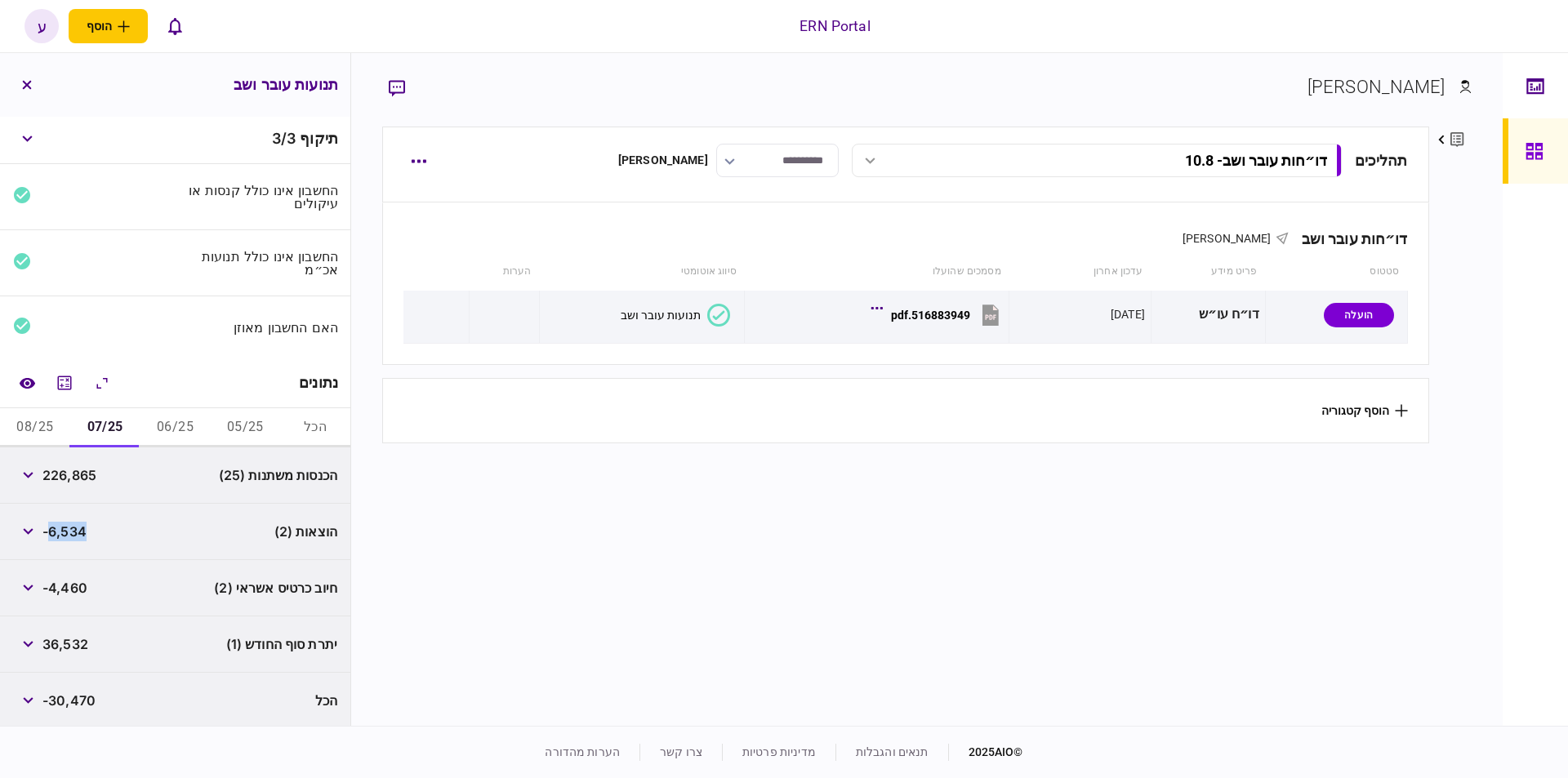
click at [77, 534] on span "-6,534" at bounding box center [65, 532] width 44 height 20
copy span "6,534"
click at [83, 639] on span "36,532" at bounding box center [65, 644] width 46 height 20
copy span "36,532"
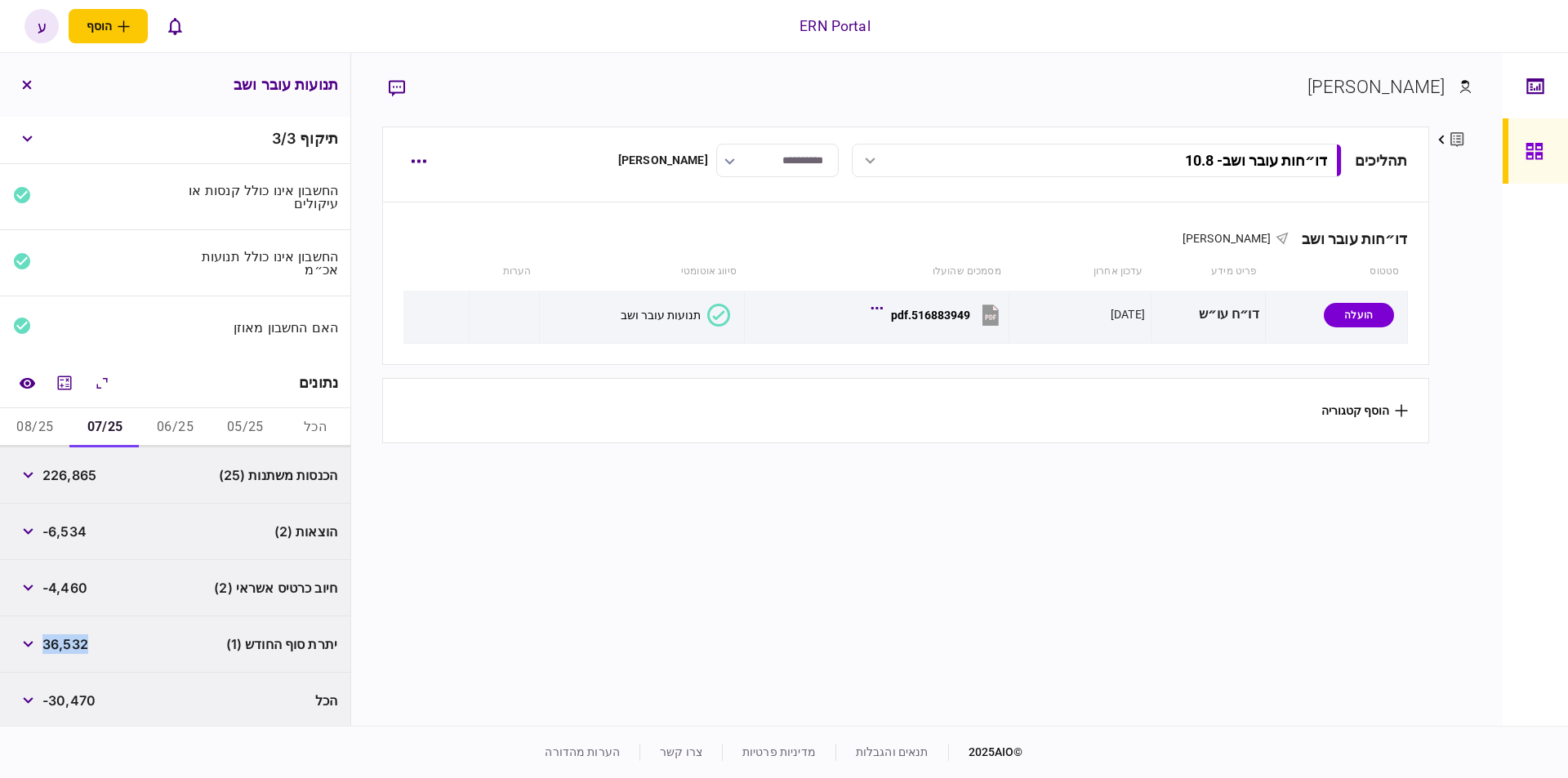
click at [34, 415] on button "08/25" at bounding box center [35, 428] width 70 height 39
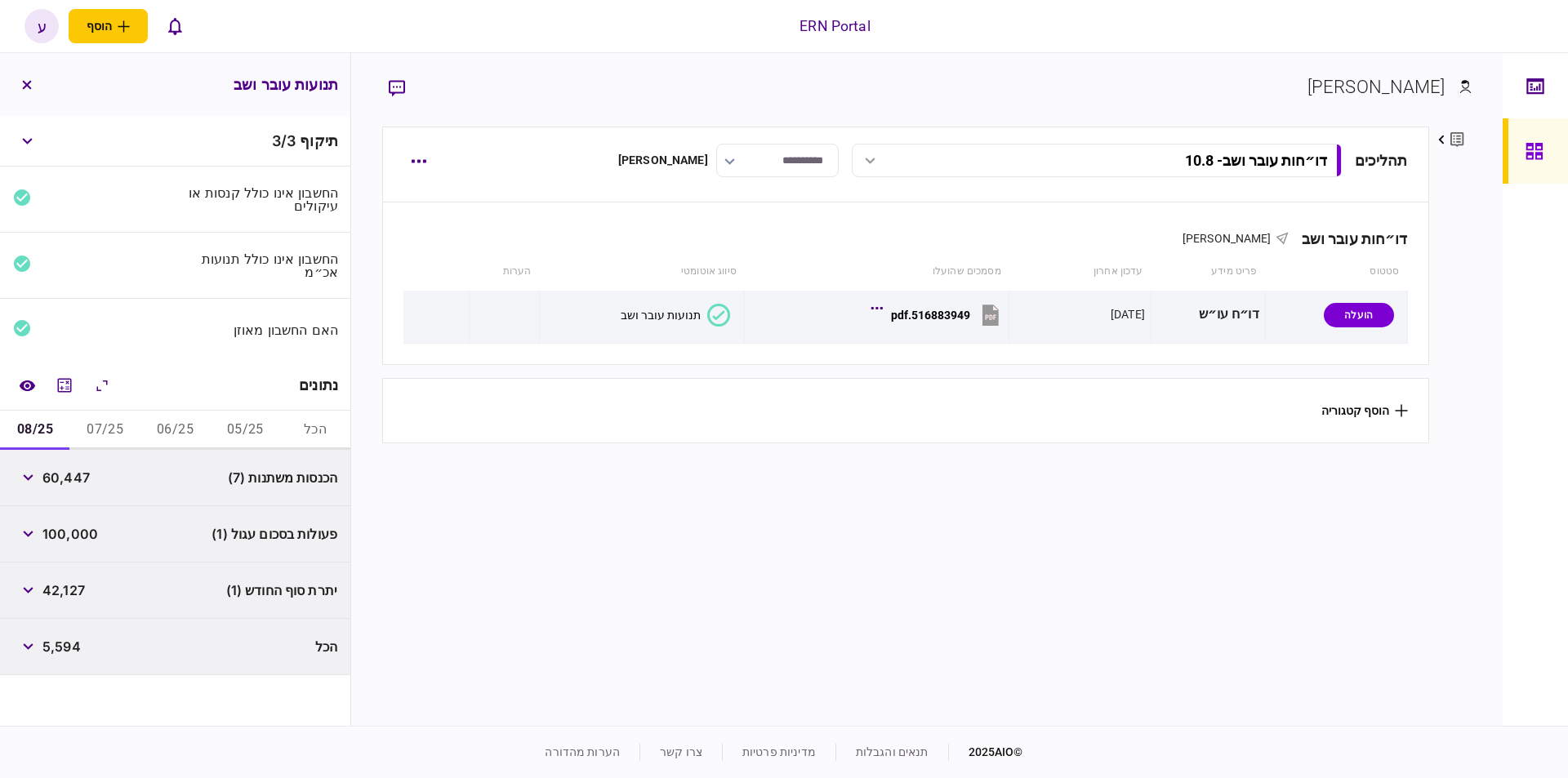
click at [56, 472] on span "60,447" at bounding box center [66, 478] width 47 height 20
copy span "60,447"
click at [69, 581] on span "42,127" at bounding box center [64, 591] width 42 height 20
click at [69, 583] on span "42,127" at bounding box center [64, 591] width 42 height 20
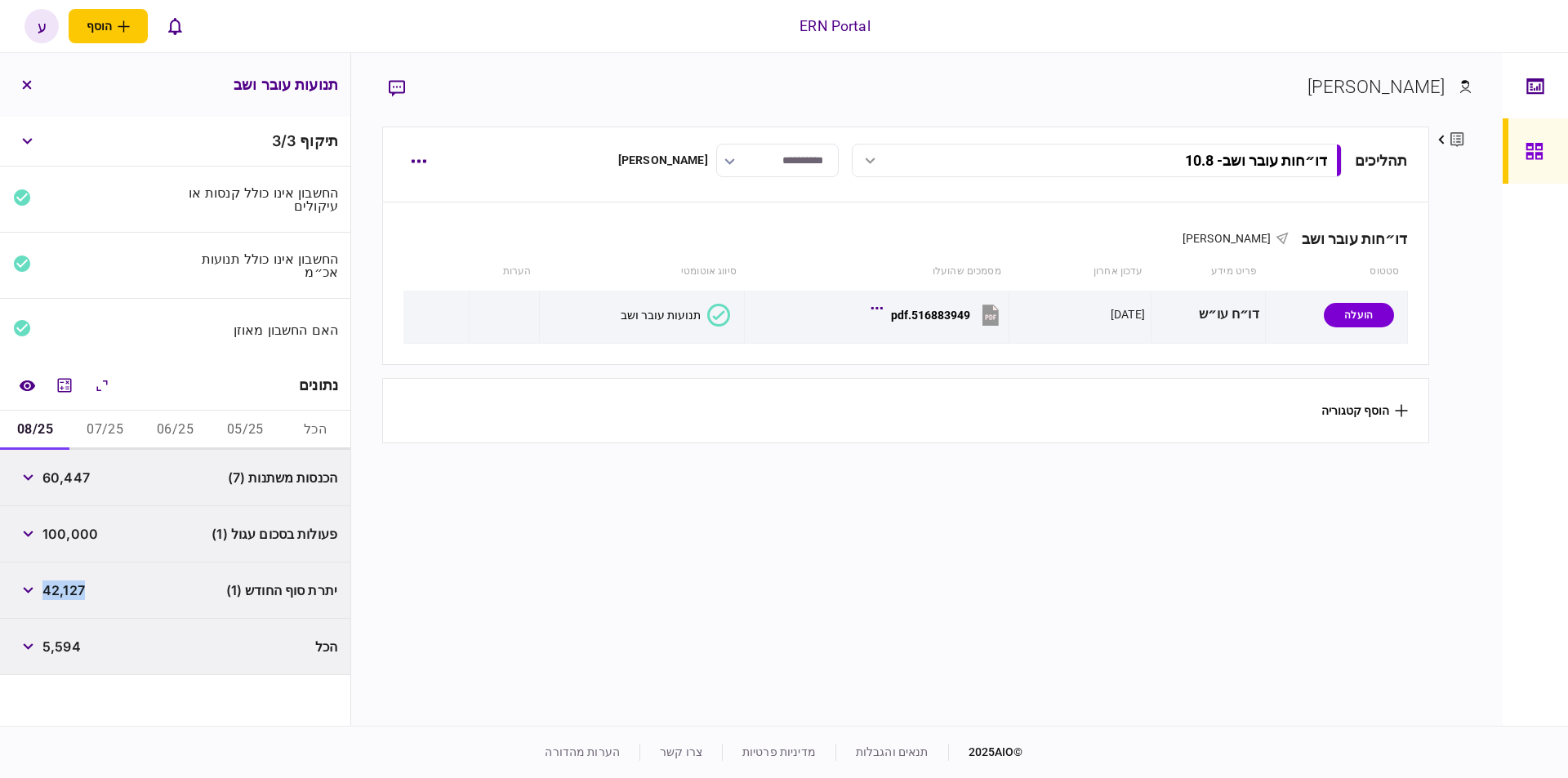
click at [69, 583] on span "42,127" at bounding box center [64, 591] width 42 height 20
click at [137, 415] on button "07/25" at bounding box center [105, 431] width 70 height 39
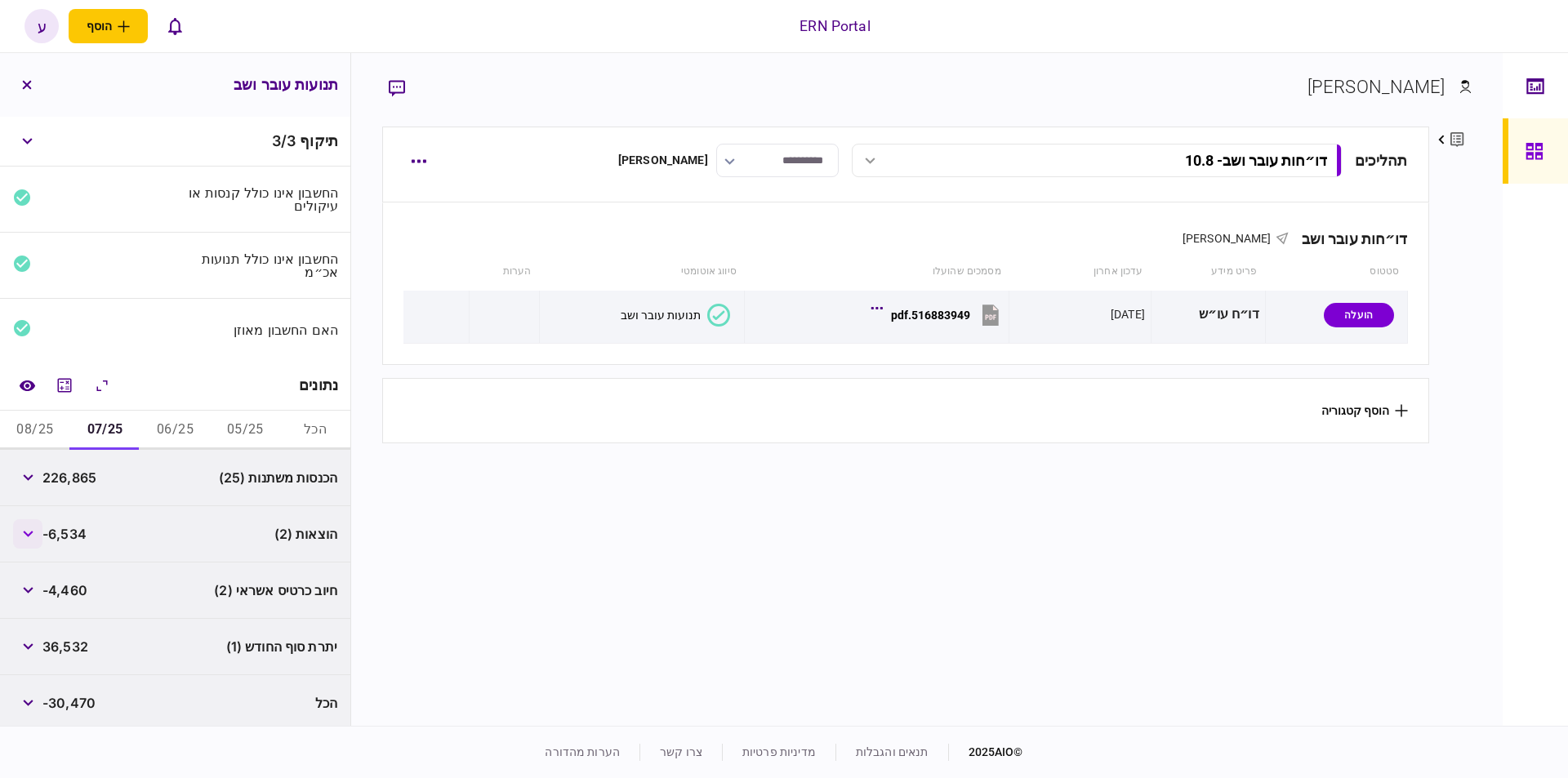
click at [35, 521] on button "button" at bounding box center [28, 534] width 29 height 29
